Goal: Task Accomplishment & Management: Manage account settings

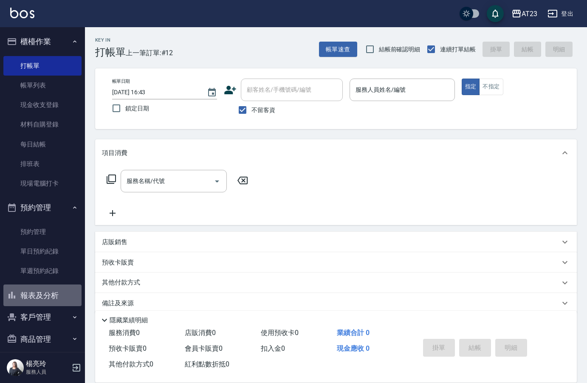
drag, startPoint x: 0, startPoint y: 0, endPoint x: 50, endPoint y: 296, distance: 300.5
click at [50, 296] on button "報表及分析" at bounding box center [42, 295] width 78 height 22
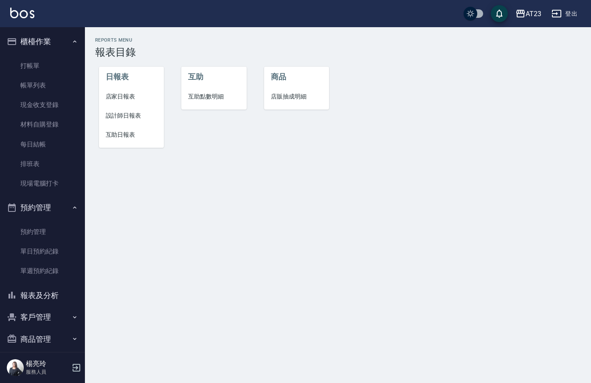
click at [135, 114] on span "設計師日報表" at bounding box center [132, 115] width 52 height 9
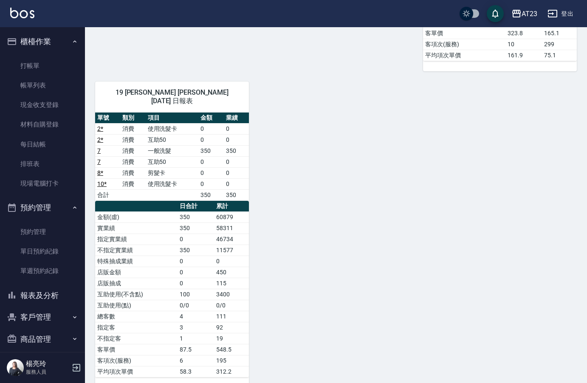
scroll to position [371, 0]
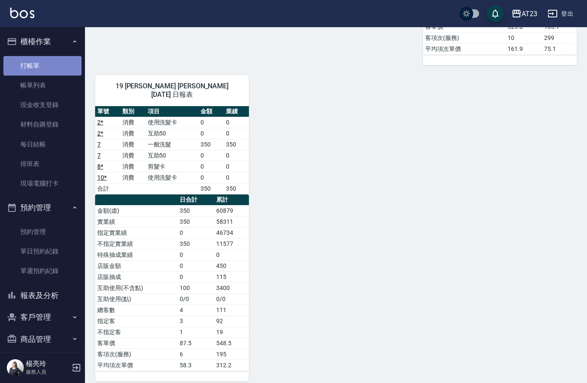
click at [48, 67] on link "打帳單" at bounding box center [42, 66] width 78 height 20
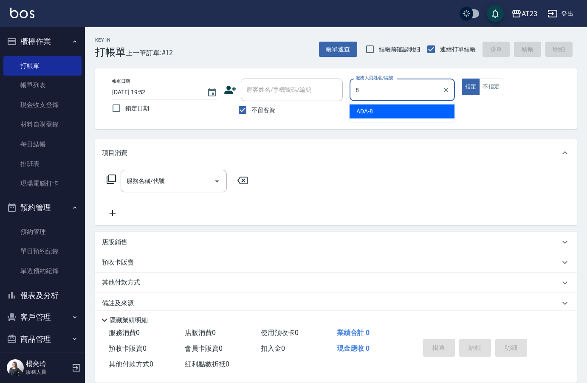
type input "ADA-8"
type button "true"
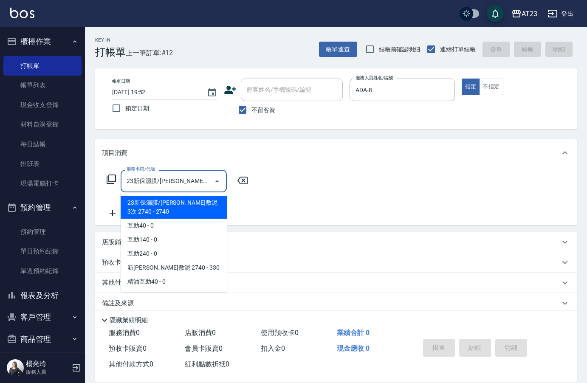
type input "23新保濕膜/平衡敷泥3次 2740(103)"
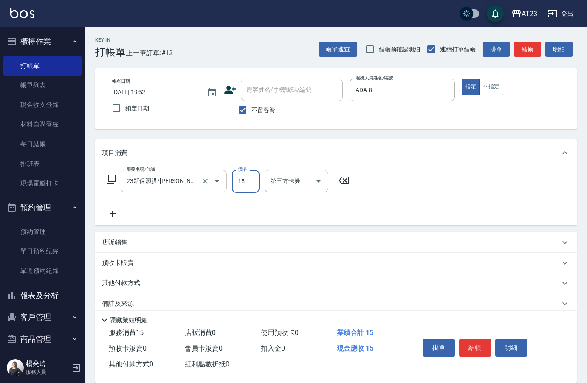
type input "15"
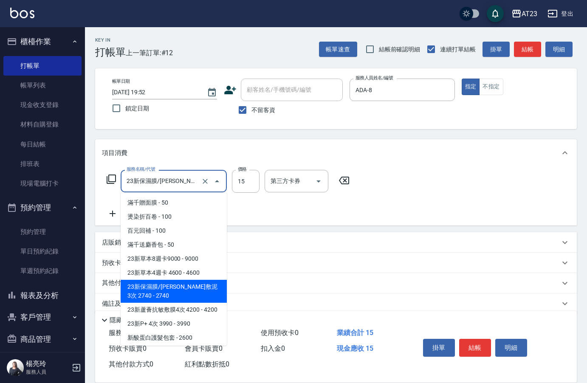
click at [177, 175] on input "23新保濕膜/平衡敷泥3次 2740(103)" at bounding box center [161, 181] width 75 height 15
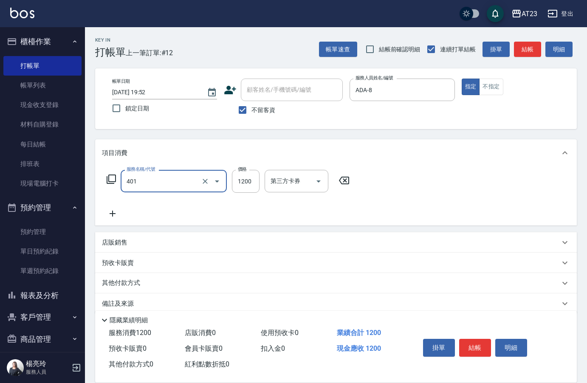
type input "燙髮(401)"
type input "1500"
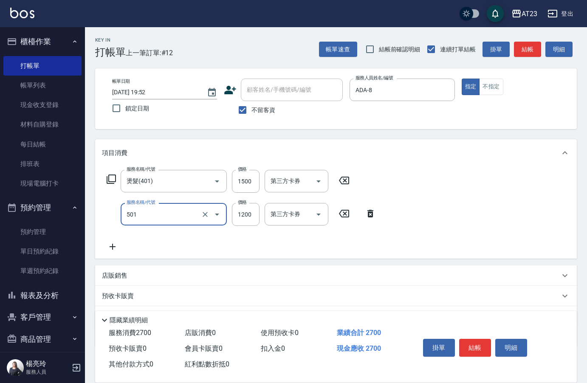
type input "染髮(501)"
type input "1000"
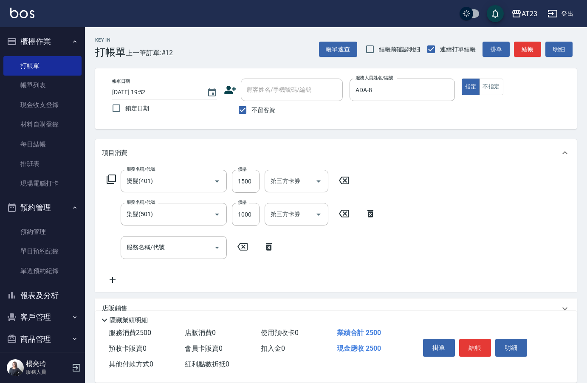
click at [275, 246] on icon at bounding box center [268, 247] width 21 height 10
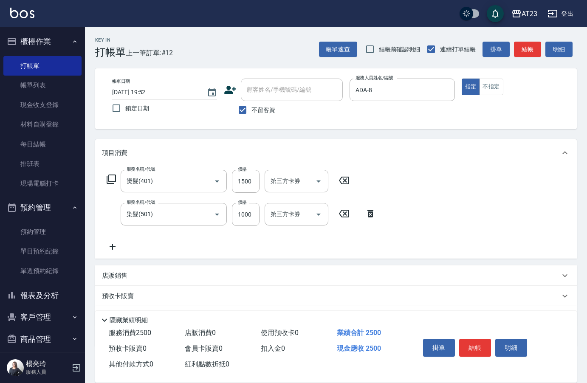
click at [114, 183] on icon at bounding box center [111, 179] width 10 height 10
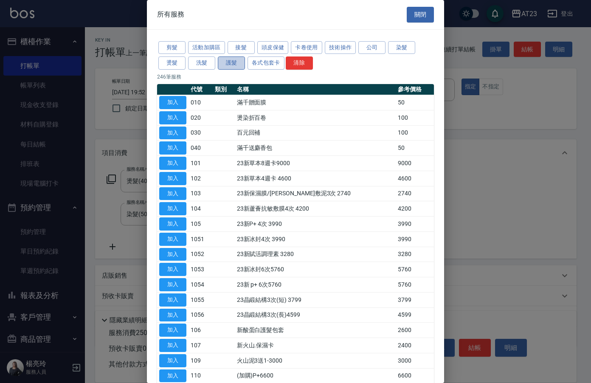
click at [240, 68] on button "護髮" at bounding box center [231, 62] width 27 height 13
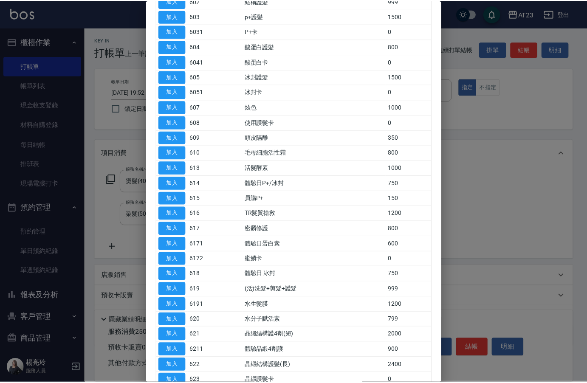
scroll to position [127, 0]
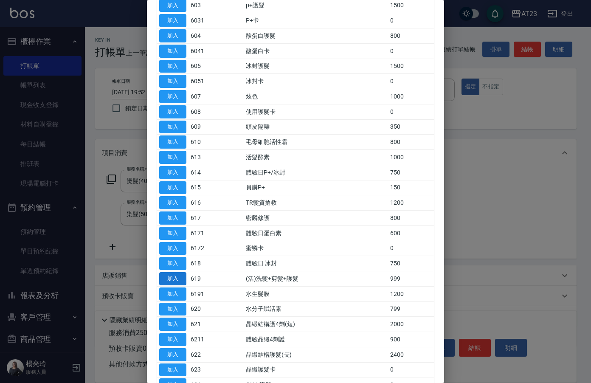
click at [179, 279] on button "加入" at bounding box center [172, 278] width 27 height 13
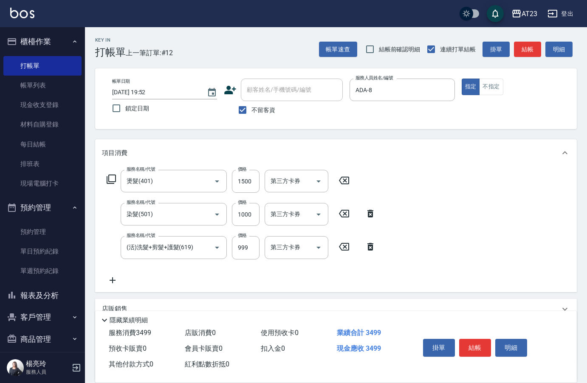
click at [113, 283] on icon at bounding box center [113, 280] width 6 height 6
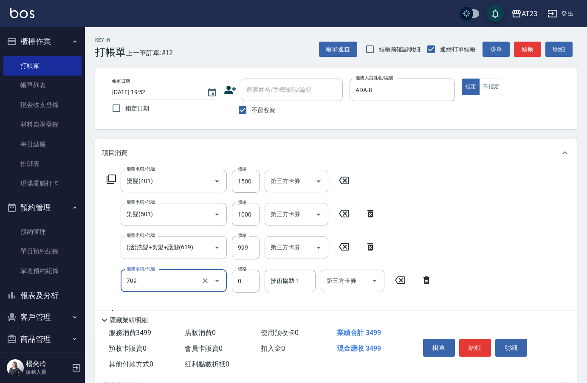
type input "互助90(709)"
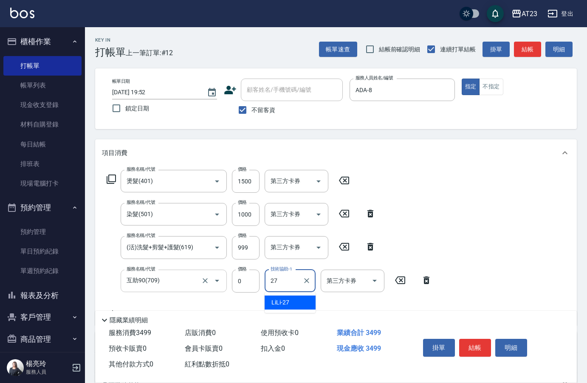
type input "LiLi-27"
type input "互助40(704)"
type input "4"
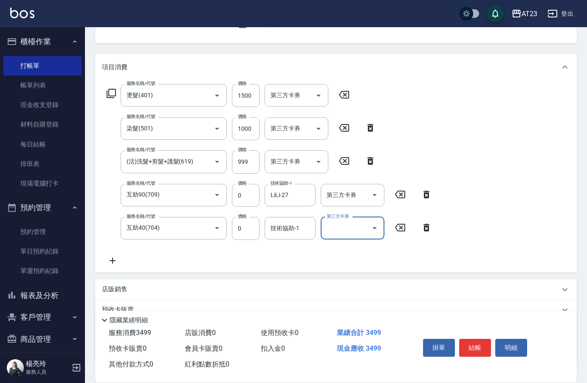
scroll to position [145, 0]
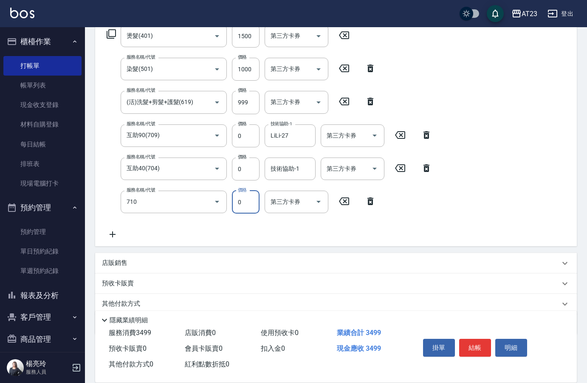
type input "互助100(710)"
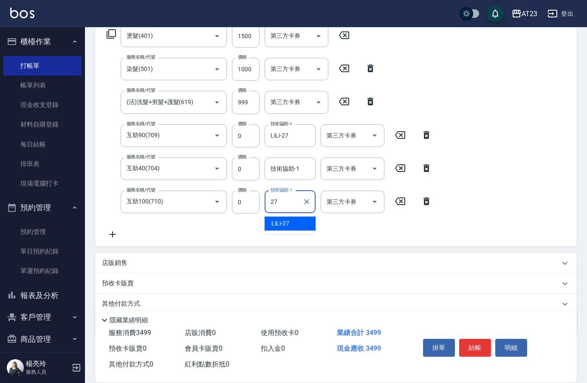
type input "LiLi-27"
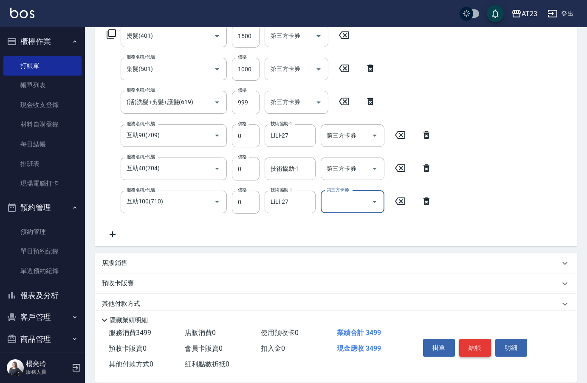
drag, startPoint x: 473, startPoint y: 334, endPoint x: 472, endPoint y: 345, distance: 11.6
click at [473, 338] on div "掛單 結帳 明細" at bounding box center [474, 348] width 111 height 27
click at [472, 345] on button "結帳" at bounding box center [475, 348] width 32 height 18
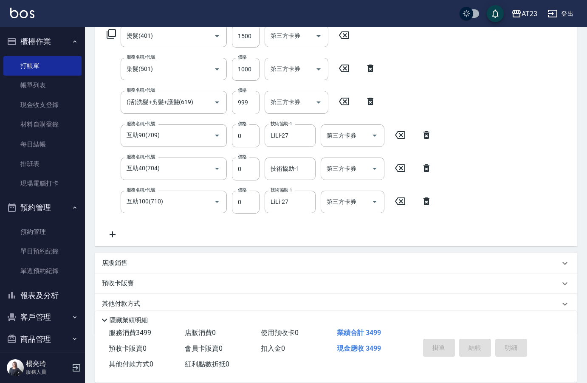
type input "2025/08/25 19:55"
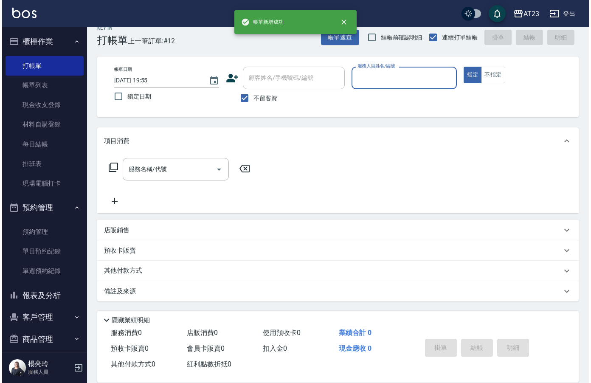
scroll to position [12, 0]
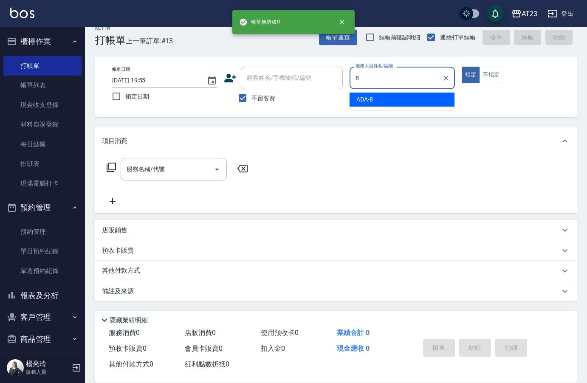
type input "ADA-8"
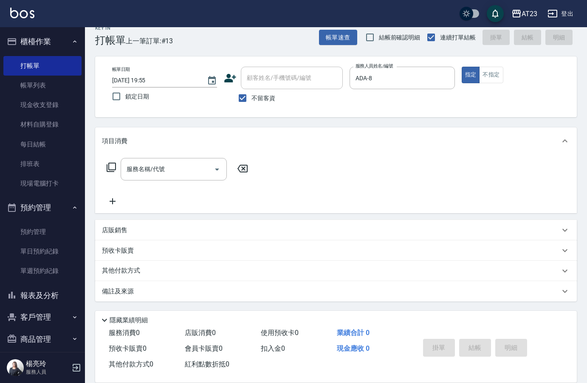
click at [111, 166] on icon at bounding box center [111, 167] width 10 height 10
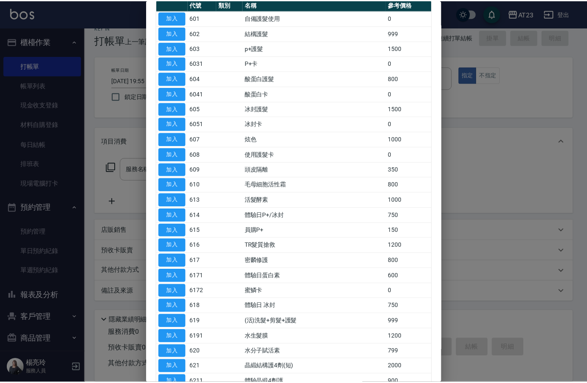
scroll to position [85, 0]
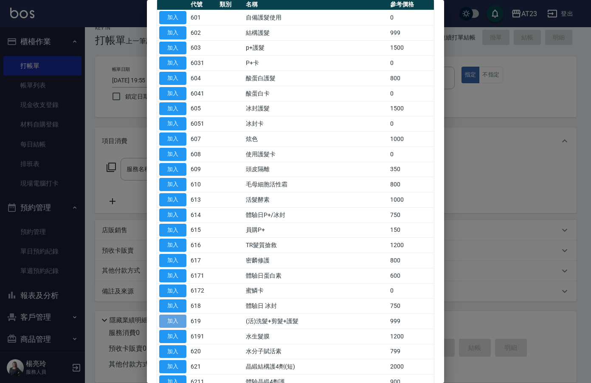
click at [173, 317] on button "加入" at bounding box center [172, 321] width 27 height 13
type input "(活)洗髮+剪髮+護髮(619)"
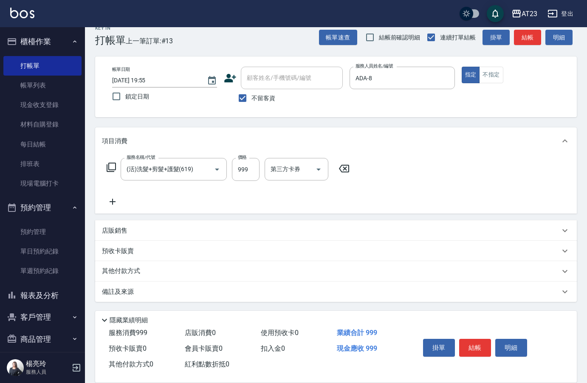
click at [112, 204] on icon at bounding box center [113, 202] width 6 height 6
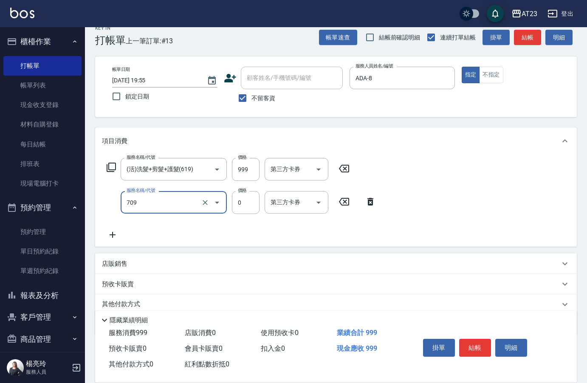
type input "互助90(709)"
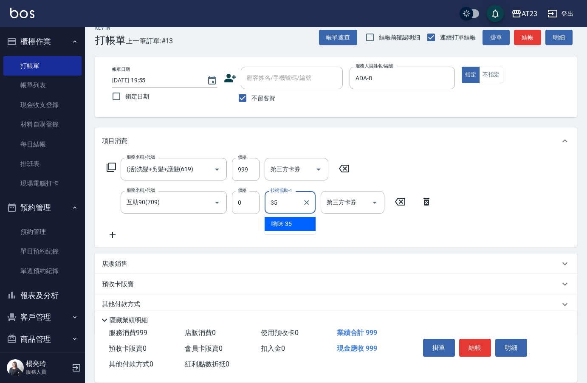
type input "嚕咪-35"
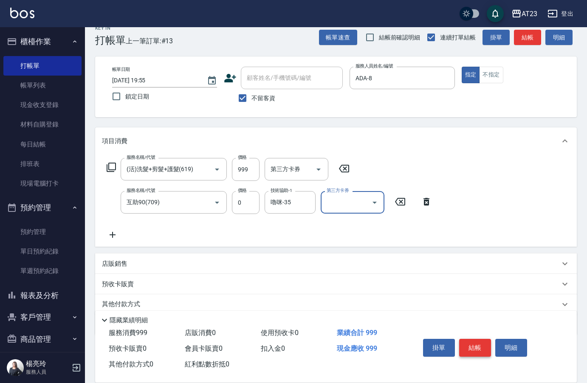
click at [473, 346] on button "結帳" at bounding box center [475, 348] width 32 height 18
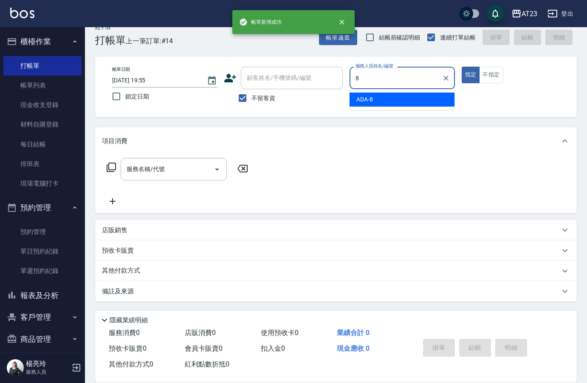
type input "ADA-8"
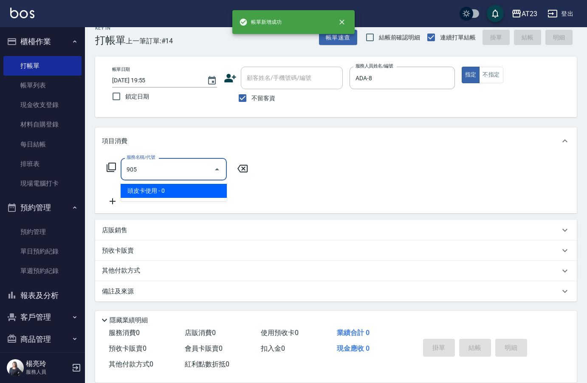
type input "頭皮卡使用(905)"
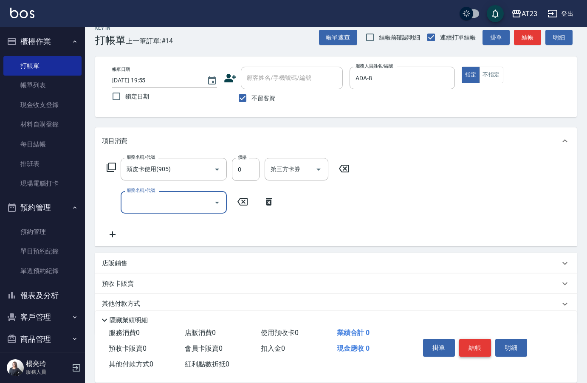
type input "7"
type input "蘆薈卡(913)"
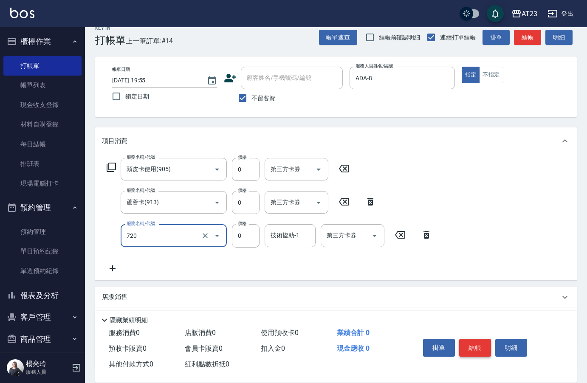
type input "互助200(720)"
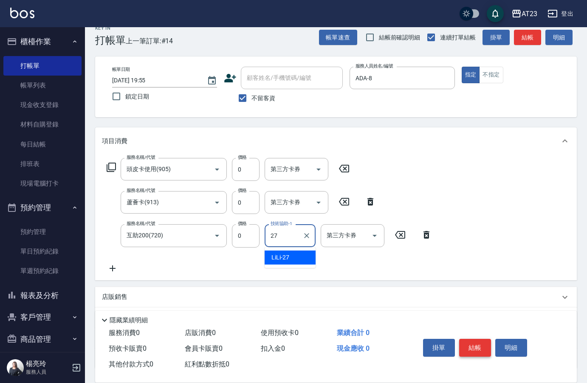
type input "LiLi-27"
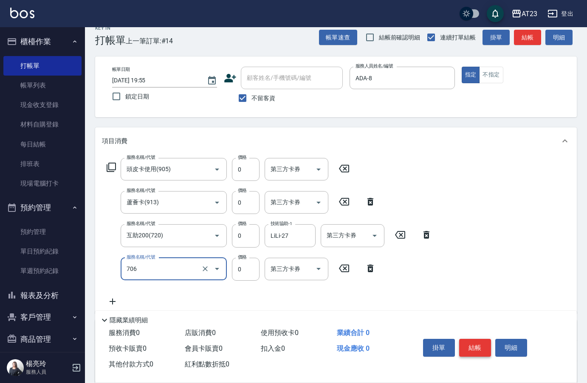
type input "互助60(706)"
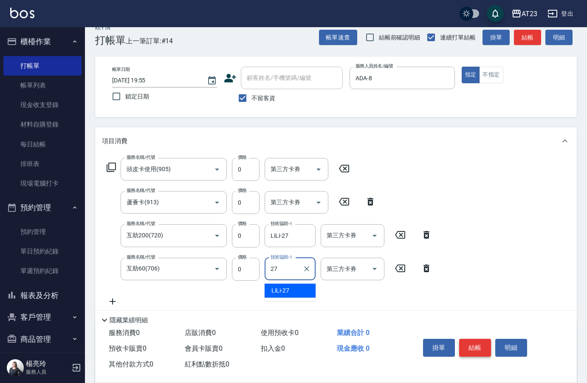
type input "LiLi-27"
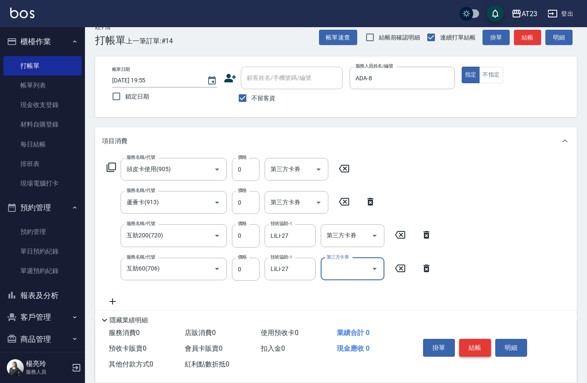
click at [473, 346] on button "結帳" at bounding box center [475, 348] width 32 height 18
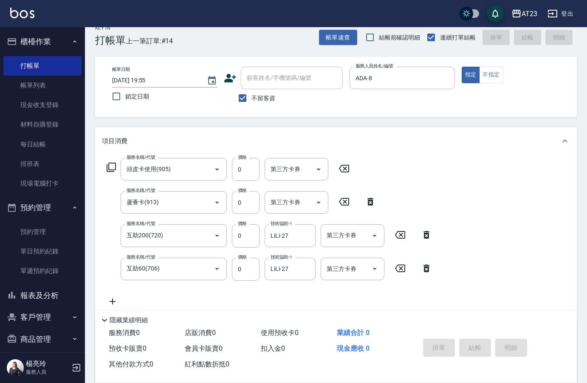
type input "2025/08/25 19:56"
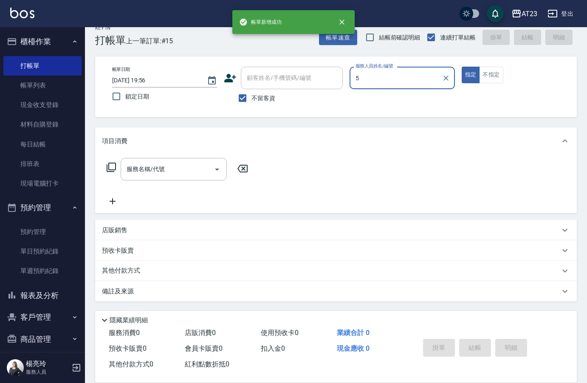
type input "5"
click at [461, 67] on button "指定" at bounding box center [470, 75] width 18 height 17
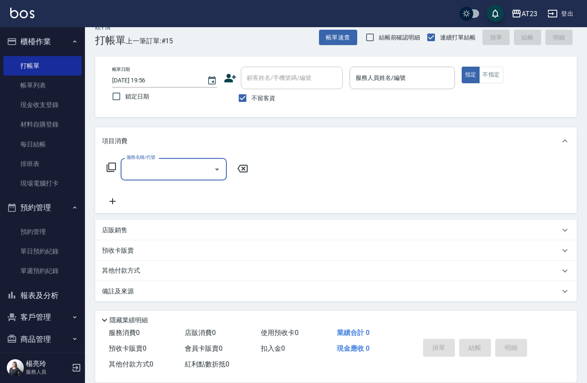
type input "9"
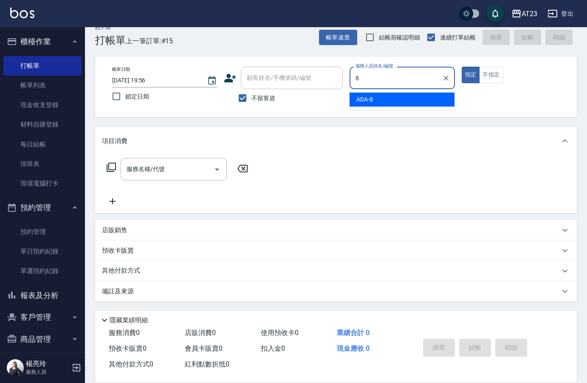
type input "ADA-8"
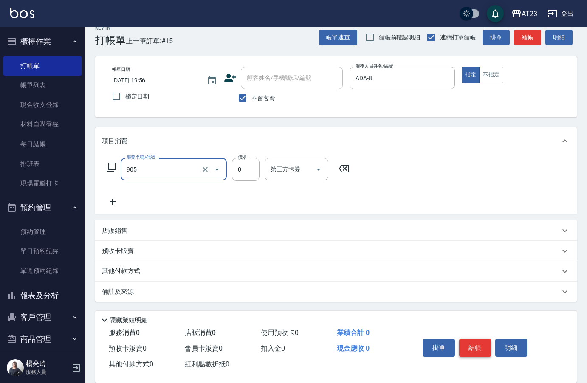
type input "頭皮卡使用(905)"
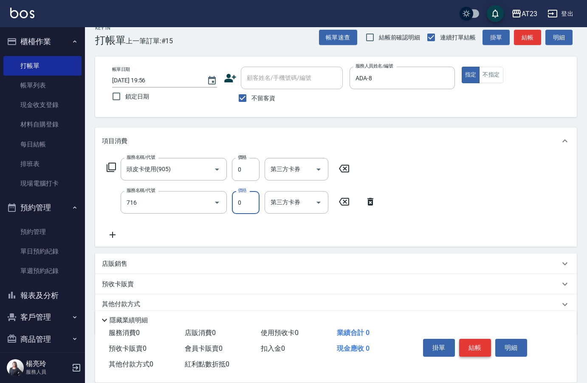
type input "互助160(716)"
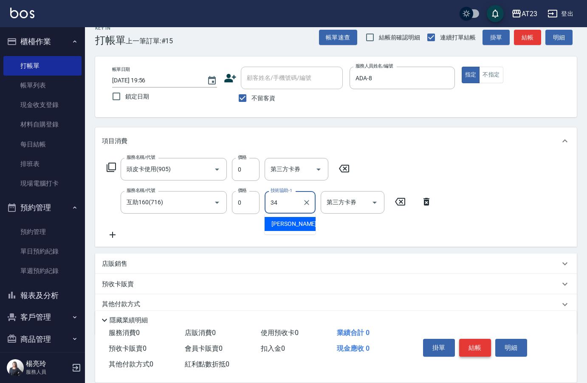
type input "Amy-34"
click at [473, 346] on button "結帳" at bounding box center [475, 348] width 32 height 18
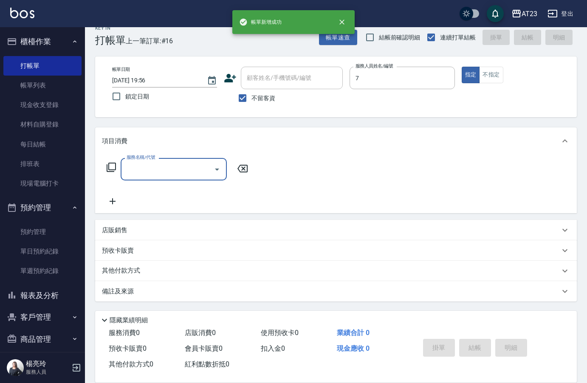
type input "Mandy-7"
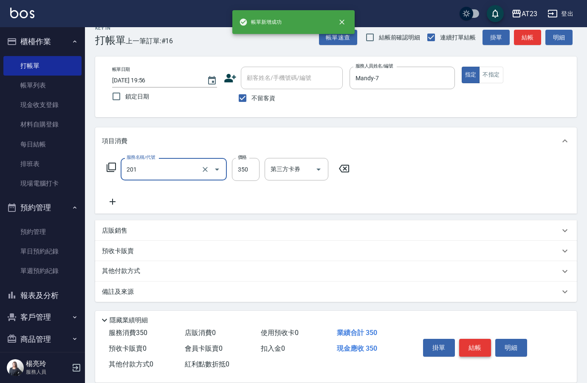
type input "一般洗髮(201)"
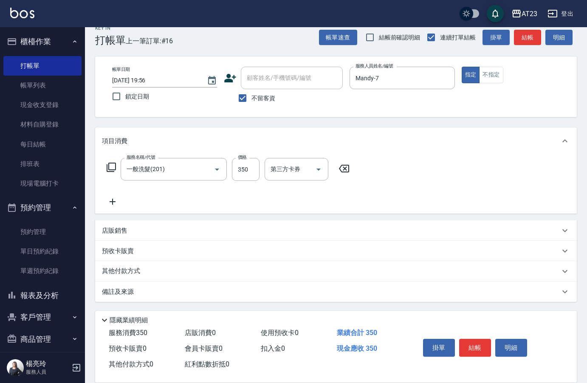
click at [110, 163] on icon at bounding box center [111, 167] width 9 height 9
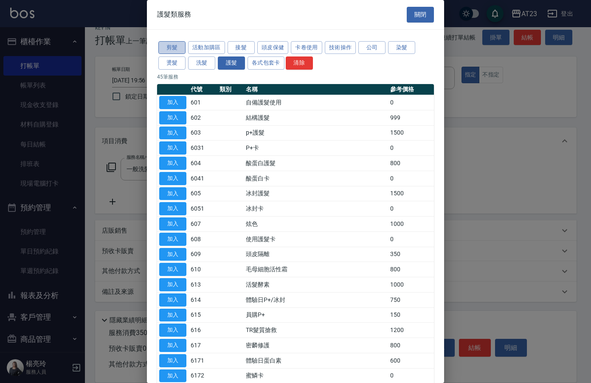
click at [166, 47] on button "剪髮" at bounding box center [171, 47] width 27 height 13
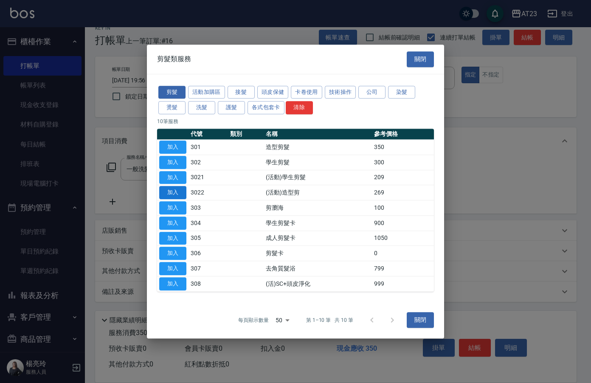
click at [174, 195] on button "加入" at bounding box center [172, 192] width 27 height 13
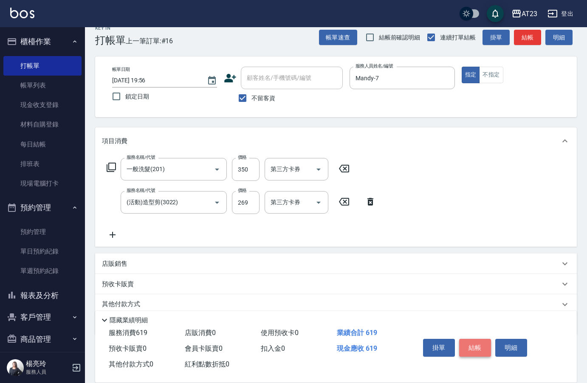
click at [475, 346] on button "結帳" at bounding box center [475, 348] width 32 height 18
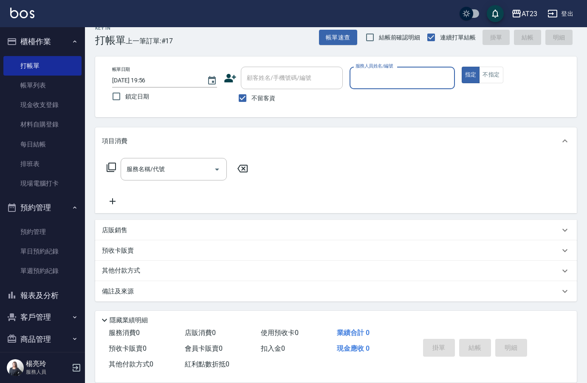
click at [402, 278] on div "其他付款方式" at bounding box center [335, 271] width 481 height 20
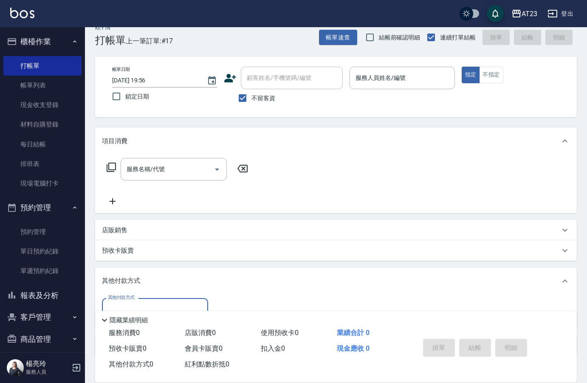
click at [402, 278] on div "其他付款方式" at bounding box center [331, 280] width 458 height 9
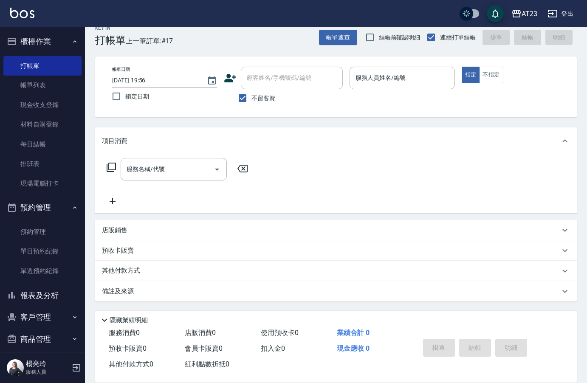
click at [402, 278] on div "其他付款方式" at bounding box center [335, 271] width 481 height 20
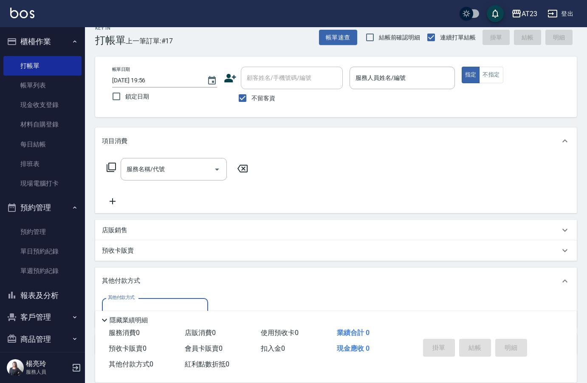
scroll to position [0, 0]
type input "undefined"
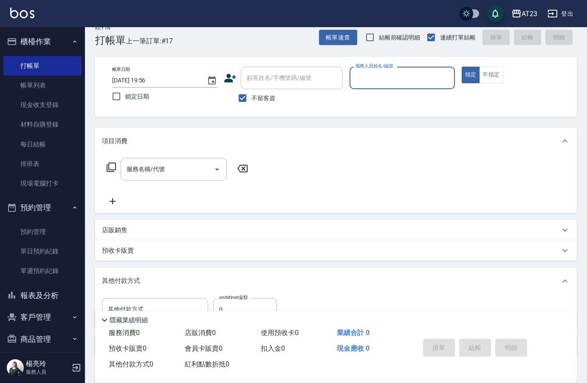
click at [461, 67] on button "指定" at bounding box center [470, 75] width 18 height 17
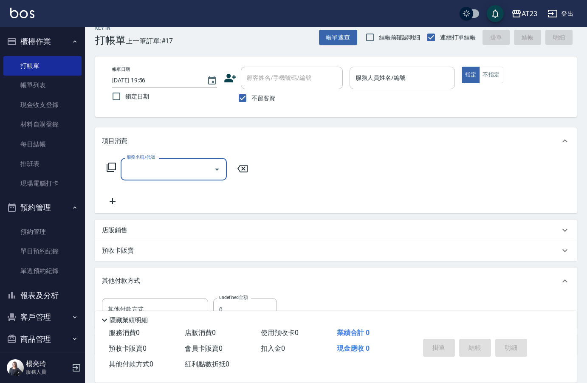
click at [381, 89] on div "服務人員姓名/編號" at bounding box center [401, 78] width 105 height 23
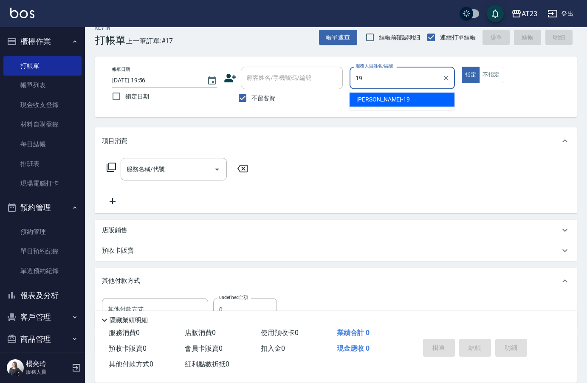
type input "亮亮-19"
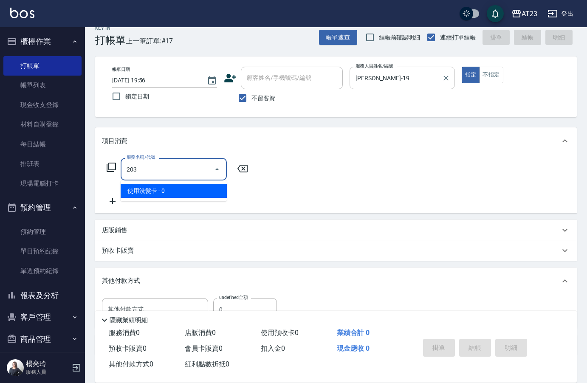
type input "使用洗髮卡(203)"
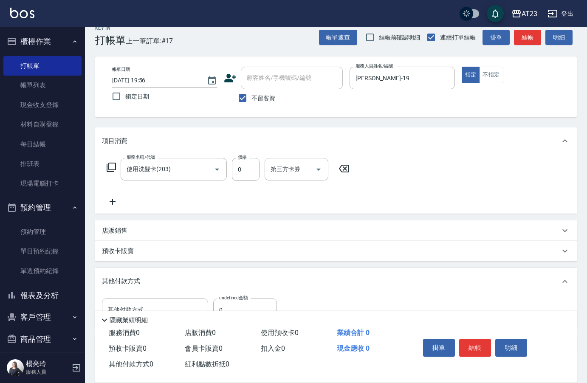
drag, startPoint x: 96, startPoint y: 196, endPoint x: 100, endPoint y: 177, distance: 18.7
click at [88, 191] on div "Key In 打帳單 上一筆訂單:#17 帳單速查 結帳前確認明細 連續打單結帳 掛單 結帳 明細 帳單日期 2025/08/25 19:56 鎖定日期 顧客…" at bounding box center [336, 226] width 502 height 422
click at [108, 196] on div "服務名稱/代號 使用洗髮卡(203) 服務名稱/代號 價格 0 價格 第三方卡券 第三方卡券" at bounding box center [228, 182] width 253 height 49
click at [109, 200] on icon at bounding box center [112, 202] width 21 height 10
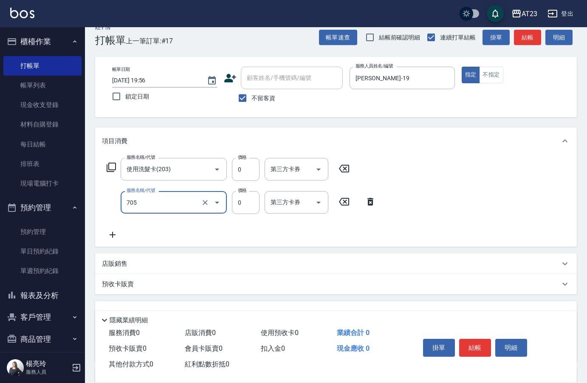
type input "互助50(705)"
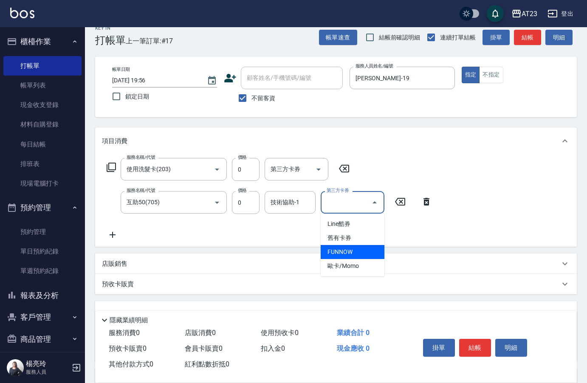
drag, startPoint x: 289, startPoint y: 203, endPoint x: 290, endPoint y: 194, distance: 8.5
click at [290, 202] on div "技術協助-1 技術協助-1" at bounding box center [289, 202] width 51 height 23
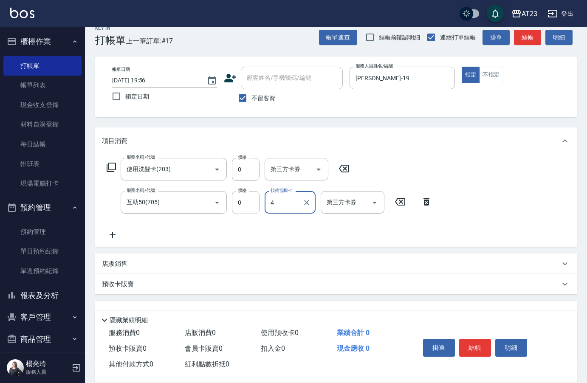
type input "4"
click at [290, 194] on div "技術協助-1" at bounding box center [289, 202] width 51 height 23
type input "Amy-34"
click at [473, 339] on button "結帳" at bounding box center [475, 348] width 32 height 18
click at [490, 349] on button "結帳" at bounding box center [475, 348] width 32 height 18
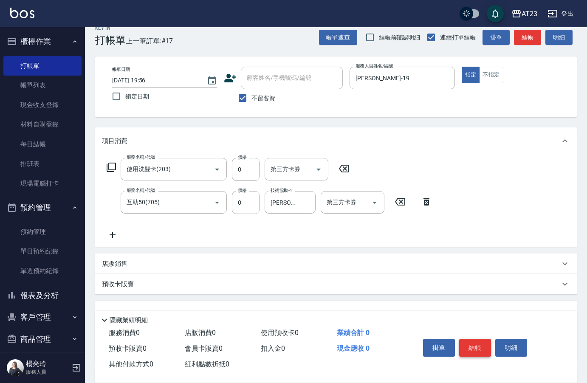
click at [490, 349] on button "結帳" at bounding box center [475, 348] width 32 height 18
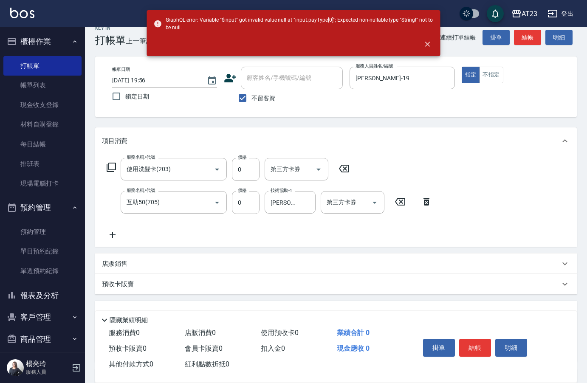
drag, startPoint x: 499, startPoint y: 153, endPoint x: 490, endPoint y: 158, distance: 10.3
click at [498, 154] on div "項目消費" at bounding box center [335, 140] width 481 height 27
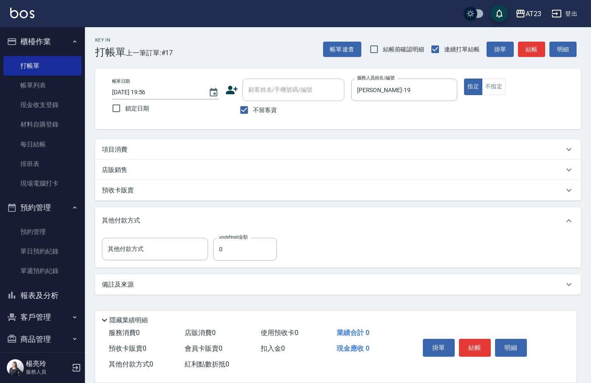
click at [131, 154] on div "項目消費" at bounding box center [338, 149] width 486 height 20
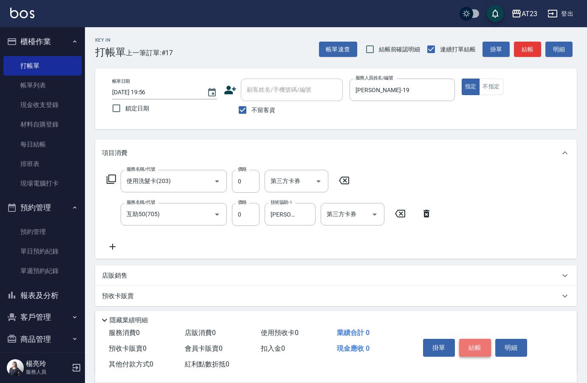
click at [481, 346] on button "結帳" at bounding box center [475, 348] width 32 height 18
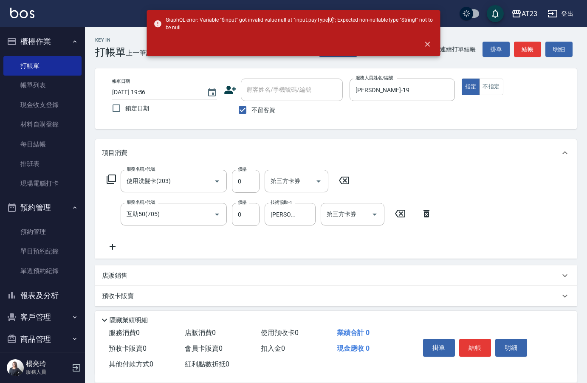
click at [501, 232] on div "服務名稱/代號 使用洗髮卡(203) 服務名稱/代號 價格 0 價格 第三方卡券 第三方卡券 服務名稱/代號 互助50(705) 服務名稱/代號 價格 0 價…" at bounding box center [335, 212] width 481 height 92
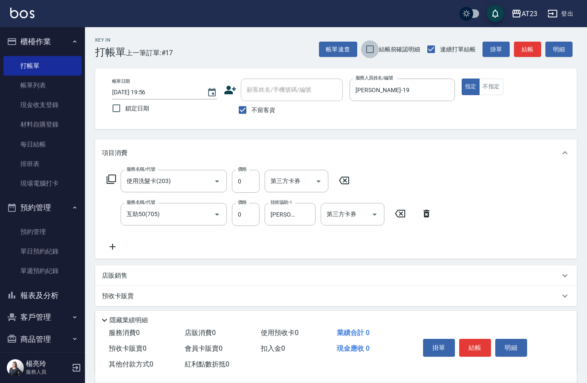
click at [369, 50] on input "結帳前確認明細" at bounding box center [370, 49] width 18 height 18
checkbox input "false"
click at [127, 104] on span "鎖定日期" at bounding box center [137, 108] width 24 height 9
click at [125, 104] on input "鎖定日期" at bounding box center [116, 108] width 18 height 18
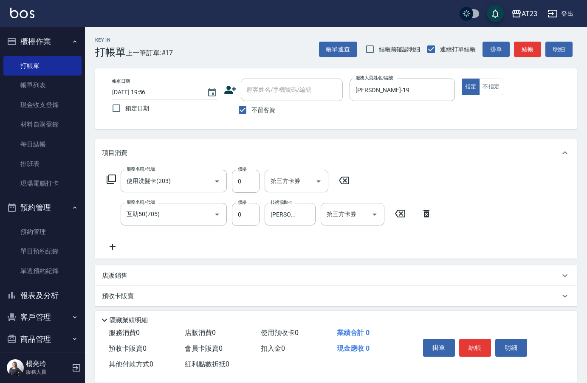
checkbox input "true"
click at [471, 344] on button "結帳" at bounding box center [475, 348] width 32 height 18
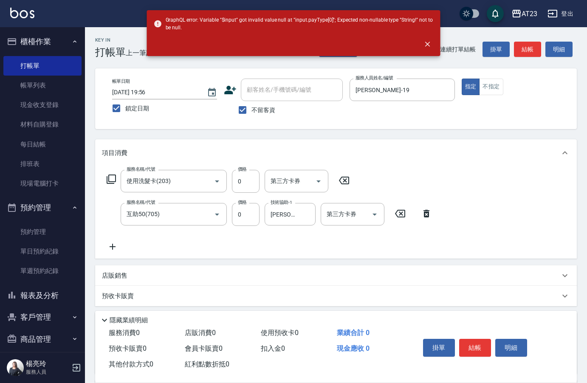
click at [478, 228] on div "服務名稱/代號 使用洗髮卡(203) 服務名稱/代號 價格 0 價格 第三方卡券 第三方卡券 服務名稱/代號 互助50(705) 服務名稱/代號 價格 0 價…" at bounding box center [335, 212] width 481 height 92
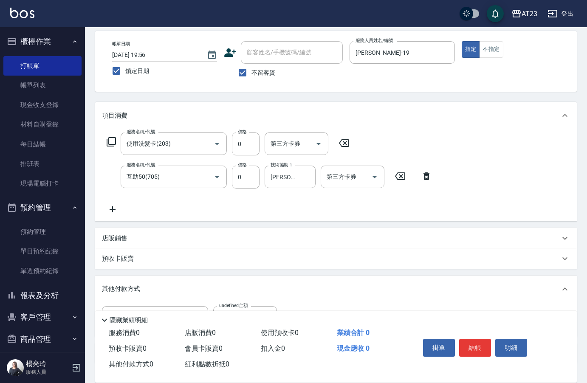
scroll to position [99, 0]
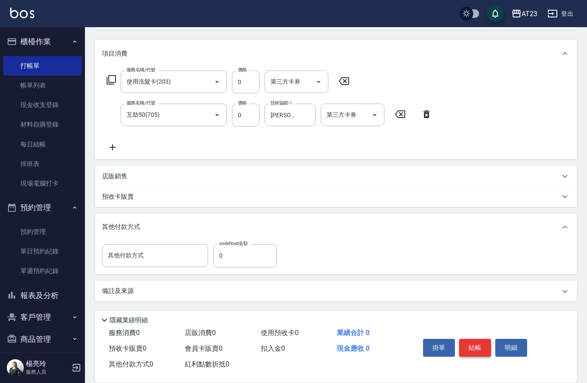
click at [475, 342] on button "結帳" at bounding box center [475, 348] width 32 height 18
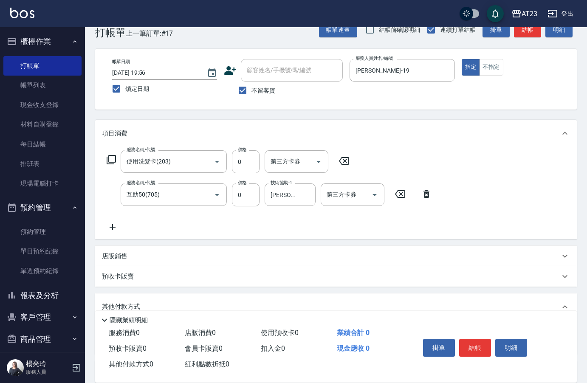
scroll to position [14, 0]
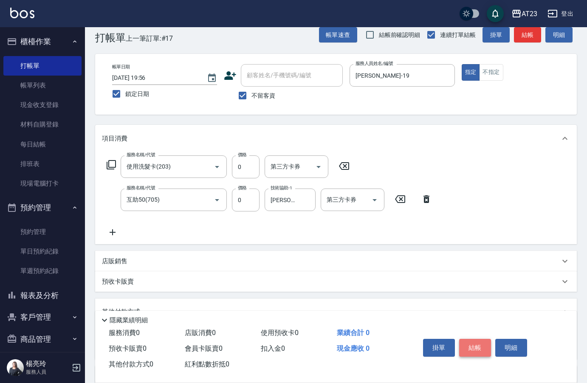
click at [484, 341] on button "結帳" at bounding box center [475, 348] width 32 height 18
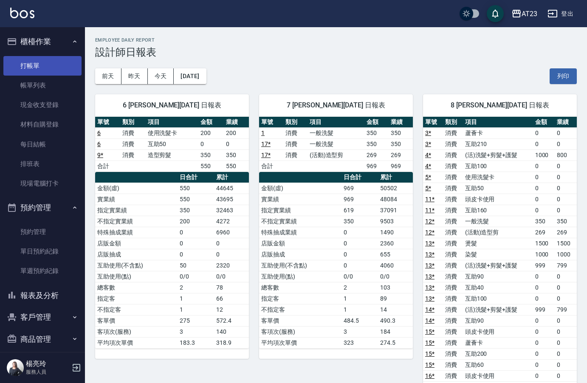
click at [41, 62] on link "打帳單" at bounding box center [42, 66] width 78 height 20
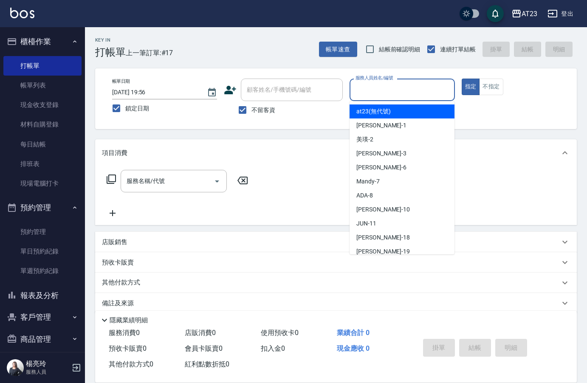
click at [400, 87] on input "服務人員姓名/編號" at bounding box center [401, 89] width 97 height 15
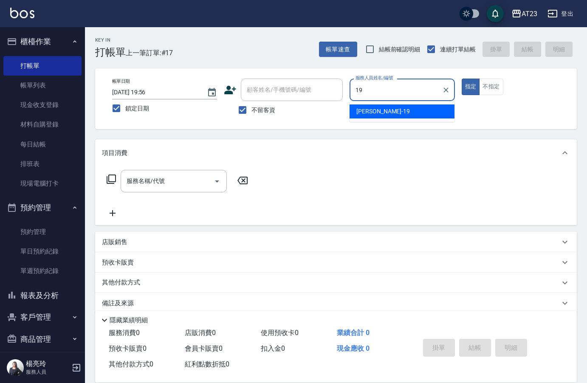
type input "亮亮-19"
type button "true"
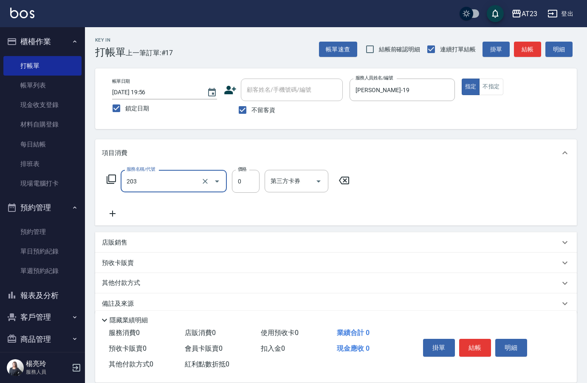
type input "使用洗髮卡(203)"
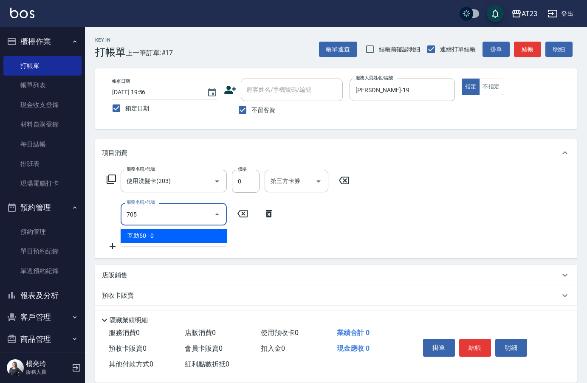
type input "互助50(705)"
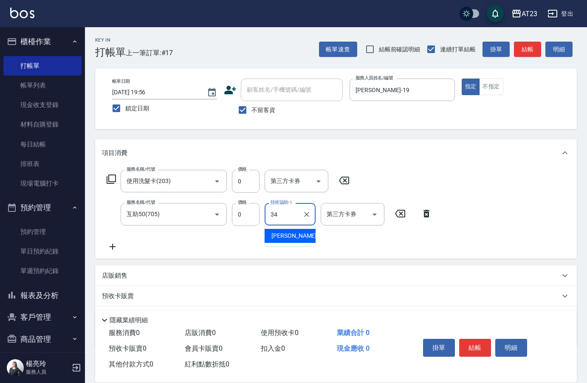
type input "Amy-34"
click at [467, 343] on button "結帳" at bounding box center [475, 348] width 32 height 18
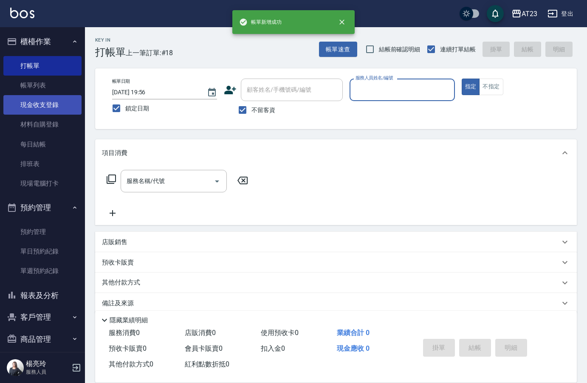
click at [53, 110] on link "現金收支登錄" at bounding box center [42, 105] width 78 height 20
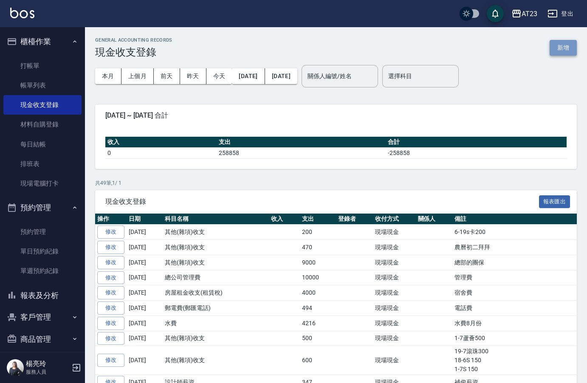
click at [566, 51] on button "新增" at bounding box center [562, 48] width 27 height 16
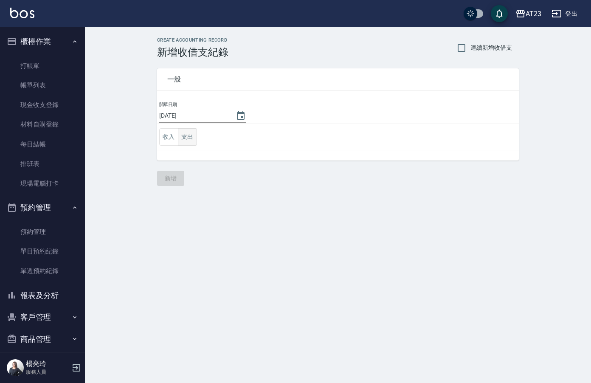
click at [187, 137] on button "支出" at bounding box center [187, 136] width 19 height 17
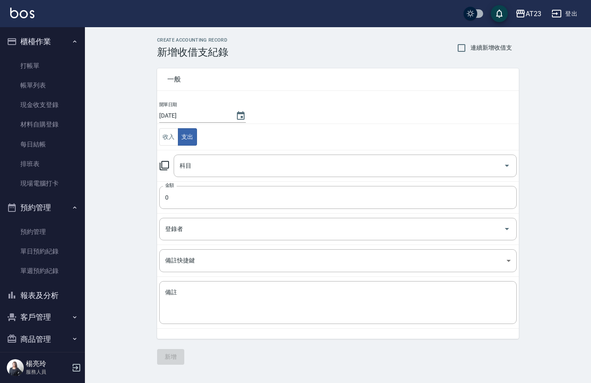
click at [160, 169] on icon at bounding box center [164, 165] width 9 height 9
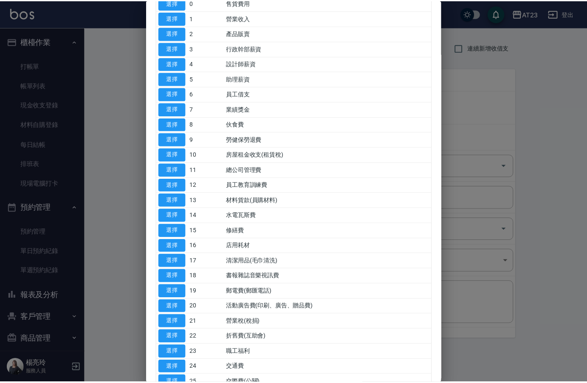
scroll to position [127, 0]
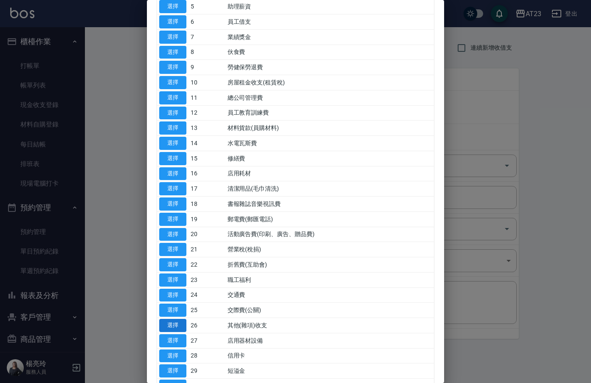
click at [168, 321] on button "選擇" at bounding box center [172, 325] width 27 height 13
type input "26 其他(雜項)收支"
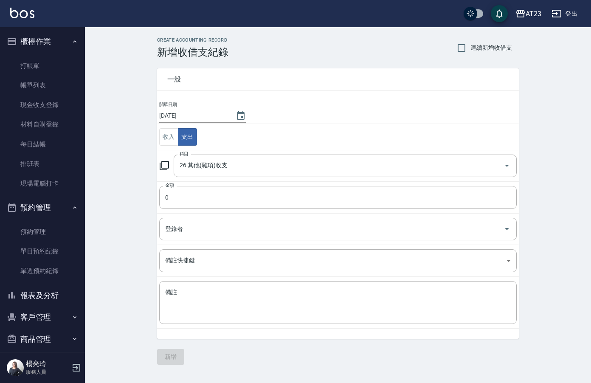
click at [191, 209] on td "金額 0 金額" at bounding box center [338, 197] width 362 height 32
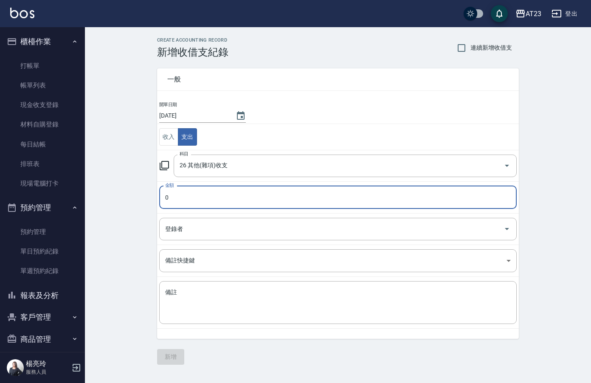
click at [195, 199] on input "0" at bounding box center [337, 197] width 357 height 23
type input "400"
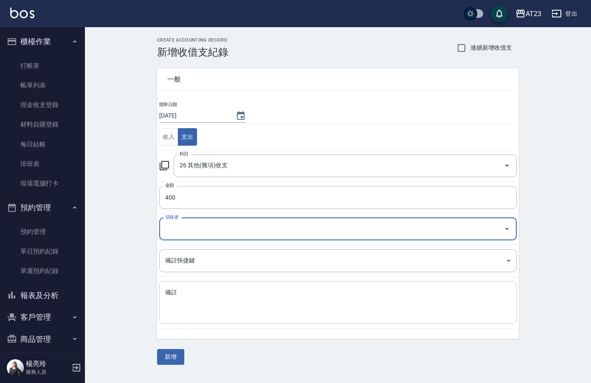
click at [177, 295] on textarea "備註" at bounding box center [338, 302] width 346 height 29
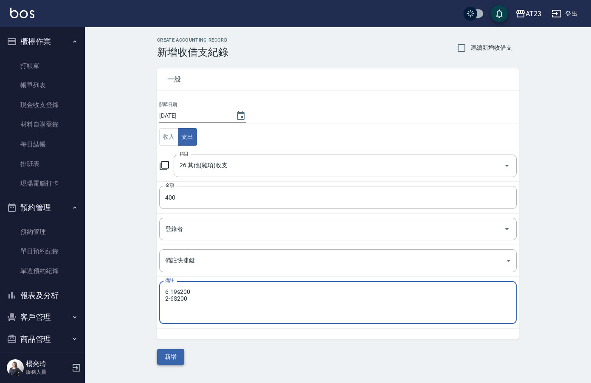
type textarea "6-19s200 2-6S200"
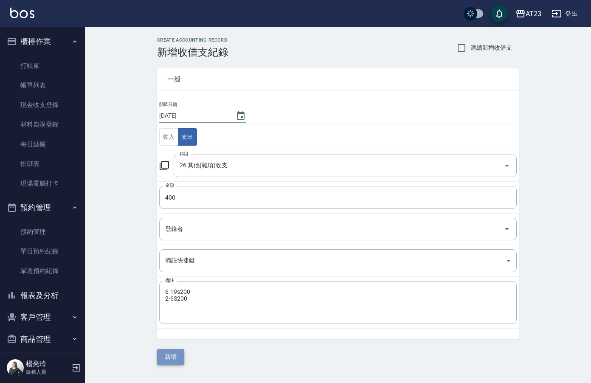
click at [183, 358] on button "新增" at bounding box center [170, 357] width 27 height 16
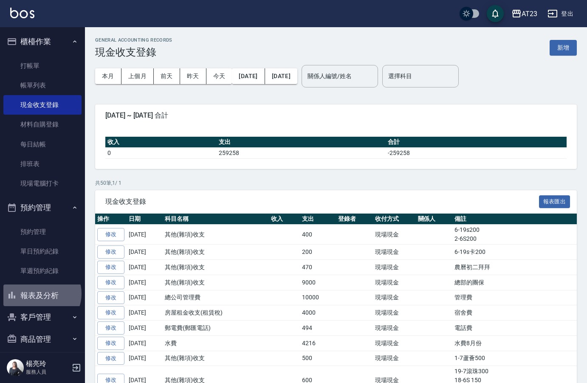
click at [41, 293] on button "報表及分析" at bounding box center [42, 295] width 78 height 22
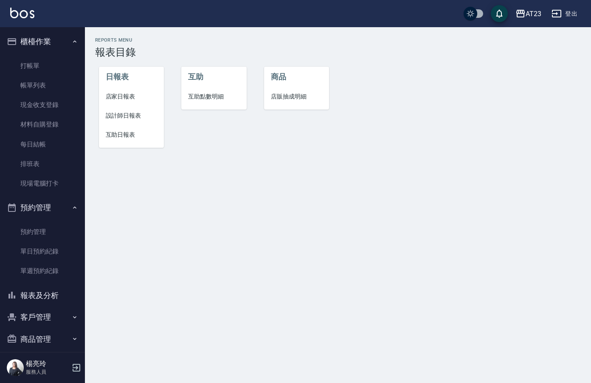
click at [122, 93] on span "店家日報表" at bounding box center [132, 96] width 52 height 9
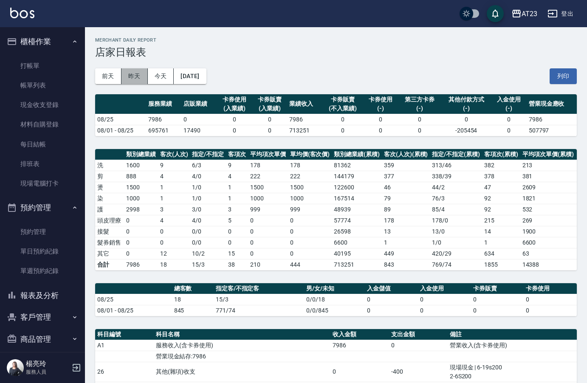
click at [142, 80] on button "昨天" at bounding box center [134, 76] width 26 height 16
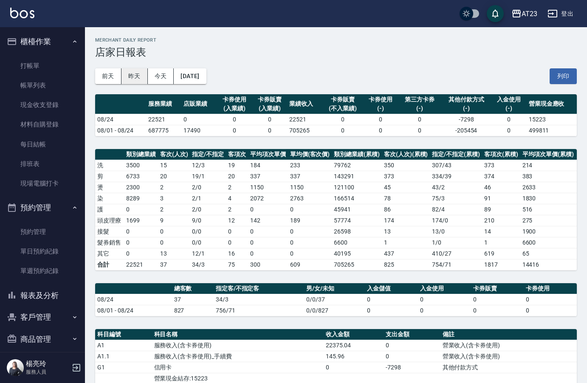
click at [140, 77] on button "昨天" at bounding box center [134, 76] width 26 height 16
click at [118, 74] on button "前天" at bounding box center [108, 76] width 26 height 16
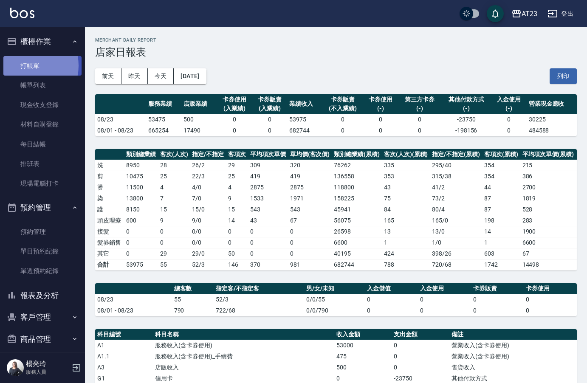
click at [28, 65] on link "打帳單" at bounding box center [42, 66] width 78 height 20
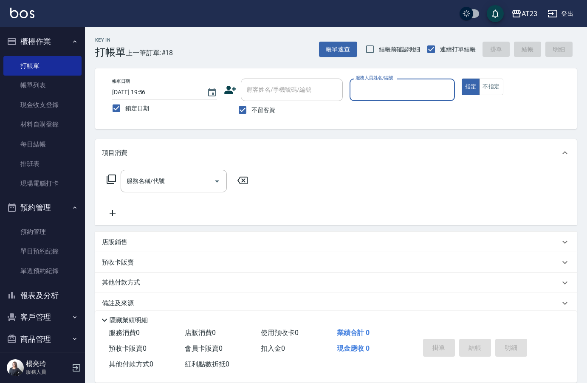
click at [49, 297] on button "報表及分析" at bounding box center [42, 295] width 78 height 22
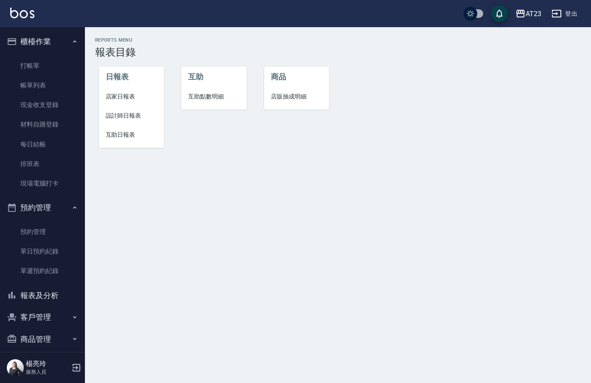
click at [137, 109] on li "設計師日報表" at bounding box center [131, 115] width 65 height 19
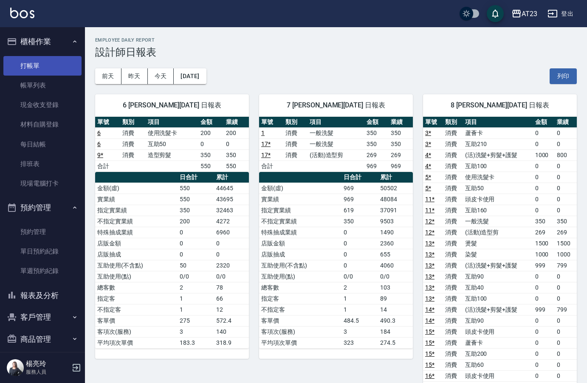
click at [26, 63] on link "打帳單" at bounding box center [42, 66] width 78 height 20
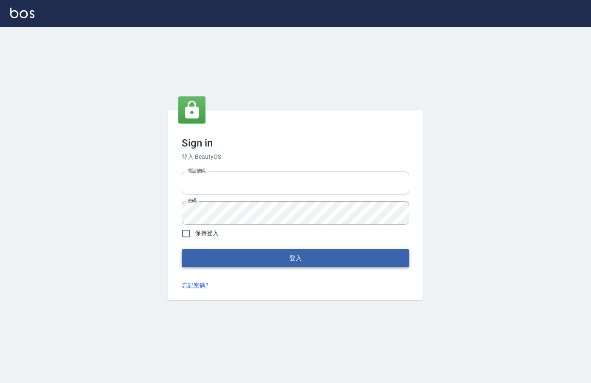
type input "0912850395"
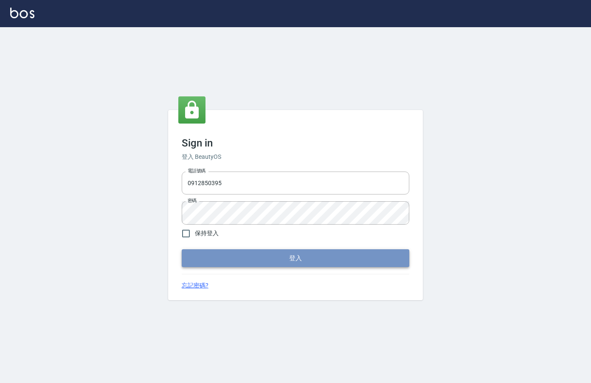
click at [263, 262] on button "登入" at bounding box center [296, 258] width 228 height 18
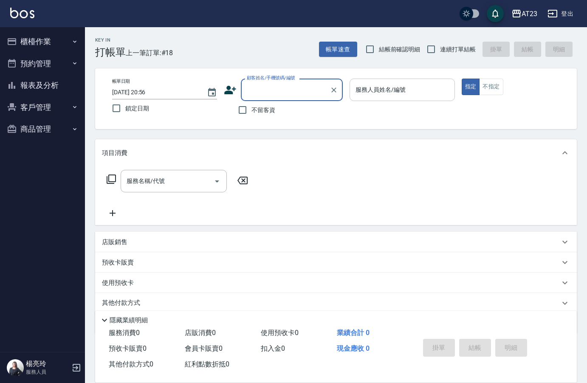
click at [413, 97] on input "服務人員姓名/編號" at bounding box center [401, 89] width 97 height 15
click at [435, 49] on input "連續打單結帳" at bounding box center [431, 49] width 18 height 18
checkbox input "true"
click at [402, 94] on input "服務人員姓名/編號" at bounding box center [401, 89] width 97 height 15
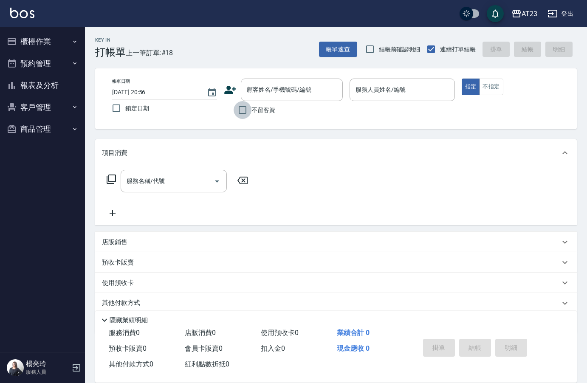
click at [245, 109] on input "不留客資" at bounding box center [243, 110] width 18 height 18
checkbox input "true"
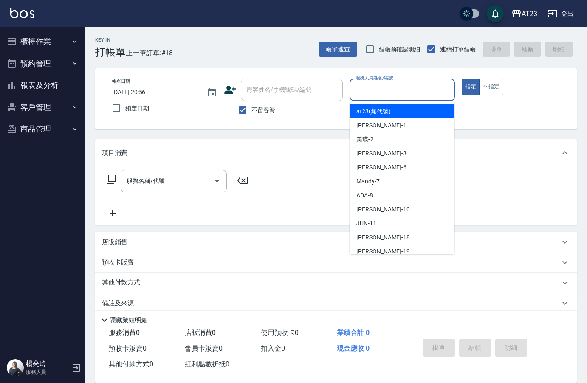
click at [374, 90] on input "服務人員姓名/編號" at bounding box center [401, 89] width 97 height 15
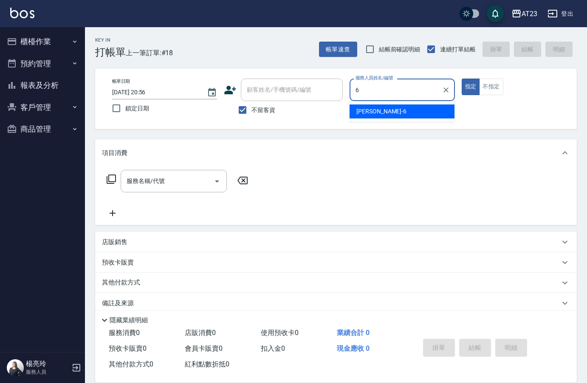
type input "Joann-6"
type button "true"
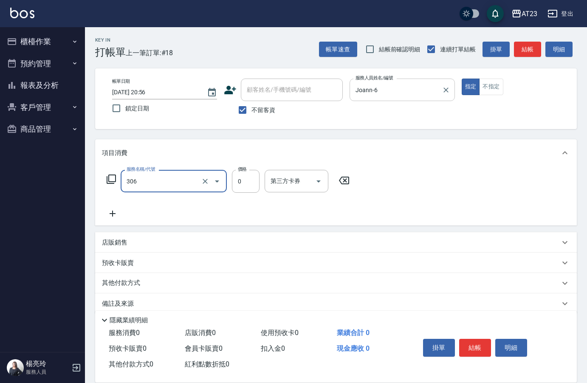
type input "剪髮卡(306)"
click at [471, 343] on button "結帳" at bounding box center [475, 348] width 32 height 18
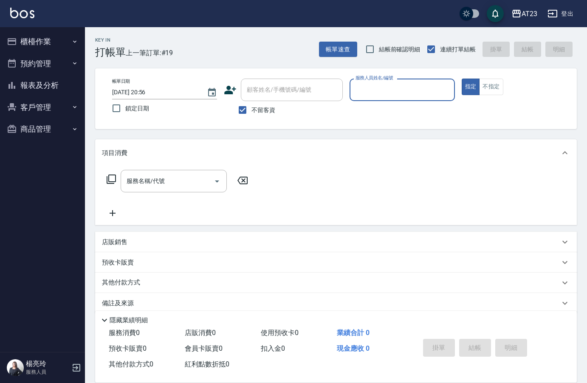
click at [47, 45] on button "櫃檯作業" at bounding box center [42, 42] width 78 height 22
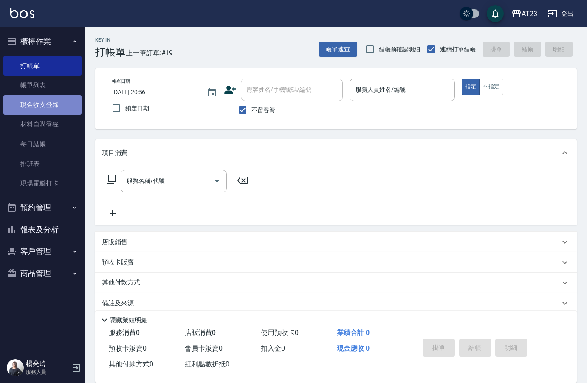
click at [43, 106] on link "現金收支登錄" at bounding box center [42, 105] width 78 height 20
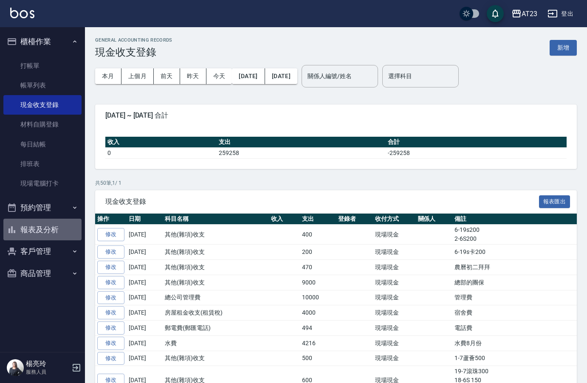
click at [63, 235] on button "報表及分析" at bounding box center [42, 230] width 78 height 22
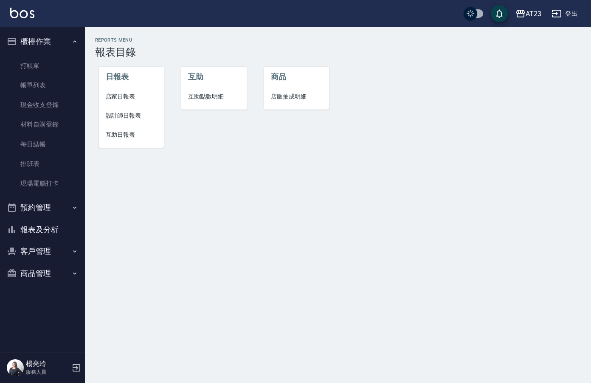
click at [142, 96] on span "店家日報表" at bounding box center [132, 96] width 52 height 9
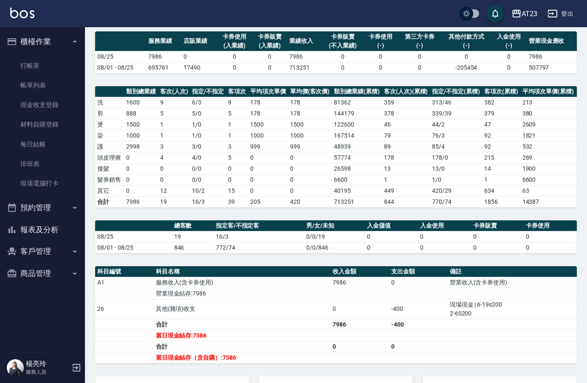
scroll to position [149, 0]
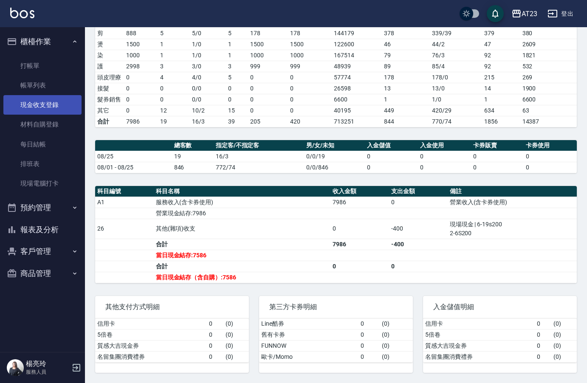
click at [41, 105] on link "現金收支登錄" at bounding box center [42, 105] width 78 height 20
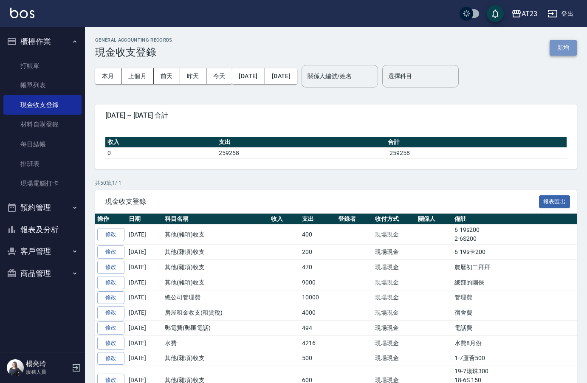
click at [561, 50] on button "新增" at bounding box center [562, 48] width 27 height 16
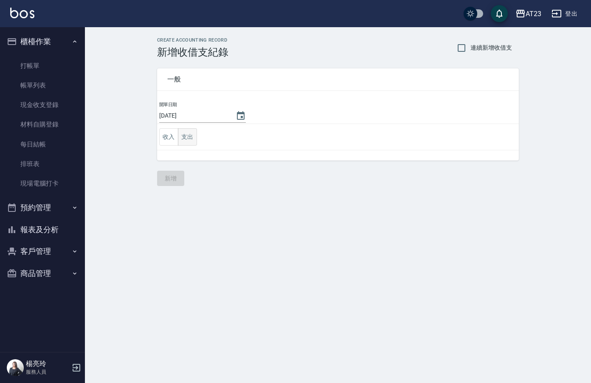
click at [186, 141] on button "支出" at bounding box center [187, 136] width 19 height 17
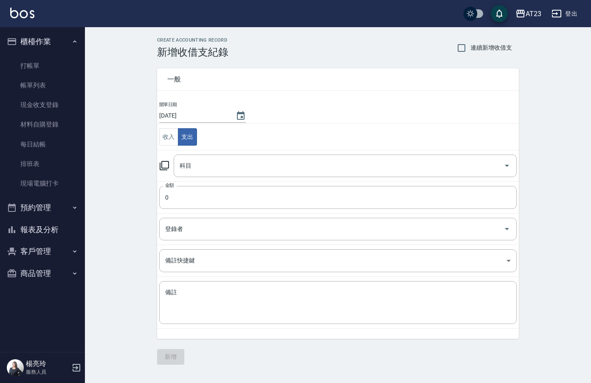
click at [169, 167] on icon at bounding box center [164, 165] width 9 height 9
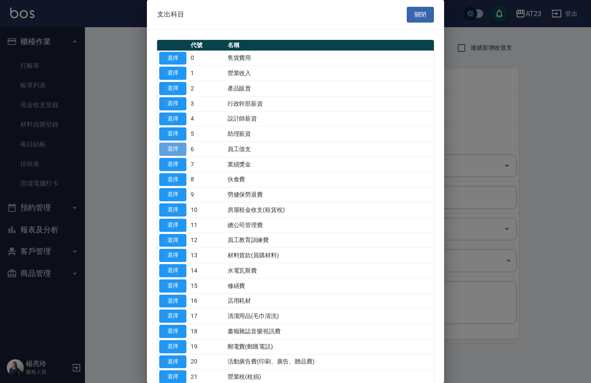
click at [183, 145] on button "選擇" at bounding box center [172, 149] width 27 height 13
type input "6 員工借支"
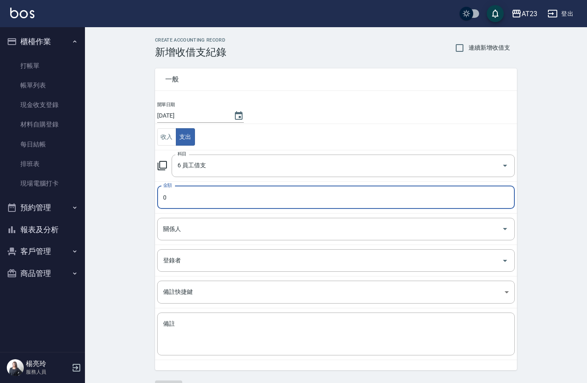
click at [178, 191] on input "0" at bounding box center [335, 197] width 357 height 23
type input "2000"
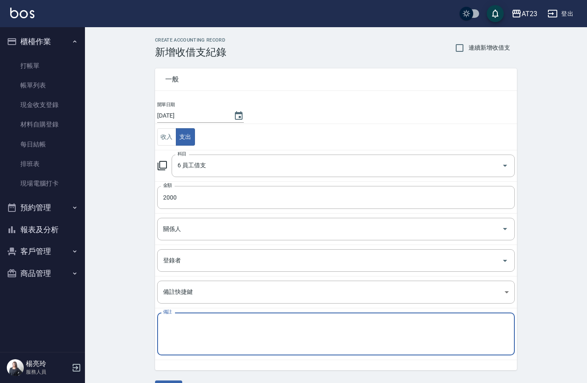
click at [183, 320] on textarea "備註" at bounding box center [336, 334] width 346 height 29
click at [180, 322] on textarea "[PERSON_NAME]界之2000" at bounding box center [336, 334] width 346 height 29
type textarea "[PERSON_NAME]借之2000"
click at [183, 191] on input "2000" at bounding box center [335, 197] width 357 height 23
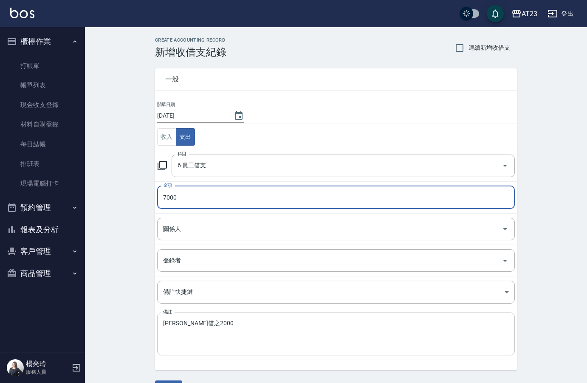
type input "7000"
click at [212, 324] on textarea "[PERSON_NAME]借之2000" at bounding box center [336, 334] width 346 height 29
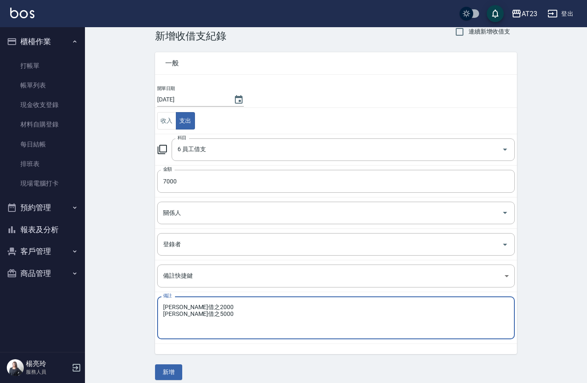
scroll to position [23, 0]
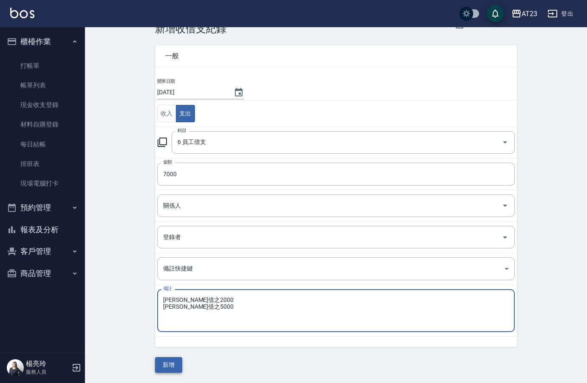
type textarea "[PERSON_NAME]借之2000 [PERSON_NAME]借之5000"
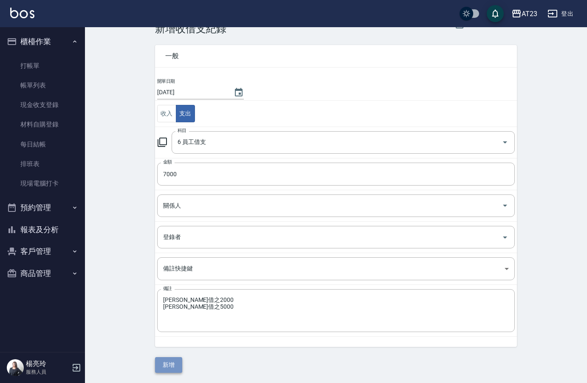
click at [178, 367] on button "新增" at bounding box center [168, 365] width 27 height 16
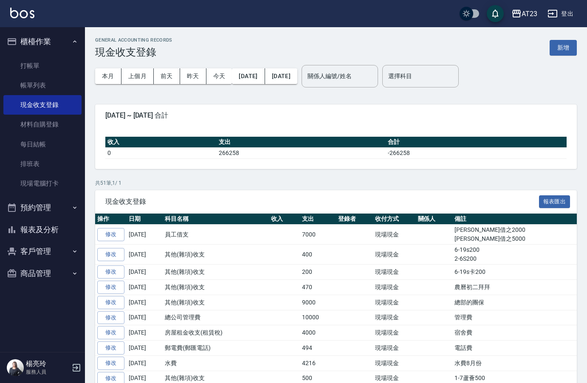
click at [47, 229] on button "報表及分析" at bounding box center [42, 230] width 78 height 22
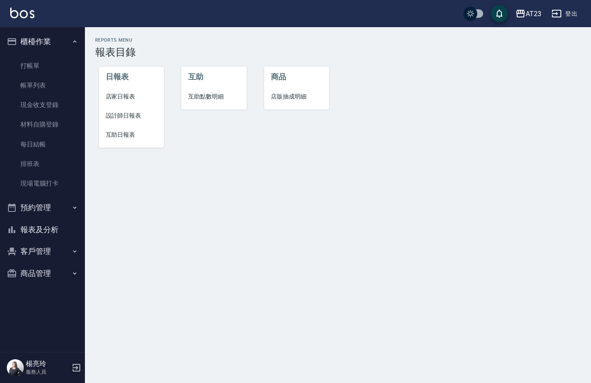
click at [123, 99] on span "店家日報表" at bounding box center [132, 96] width 52 height 9
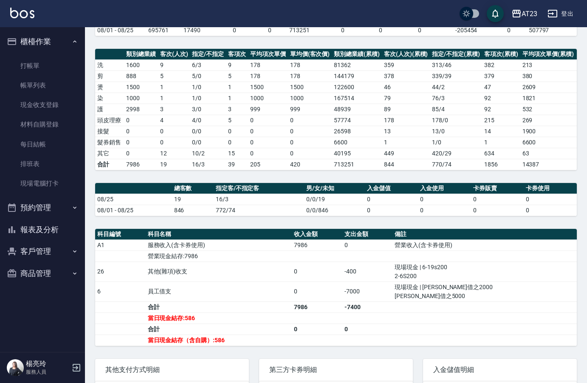
scroll to position [8, 0]
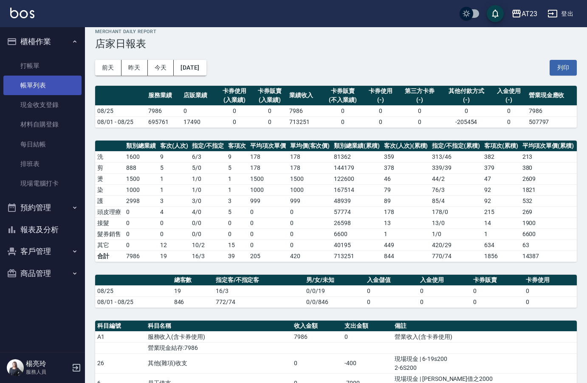
click at [42, 85] on link "帳單列表" at bounding box center [42, 86] width 78 height 20
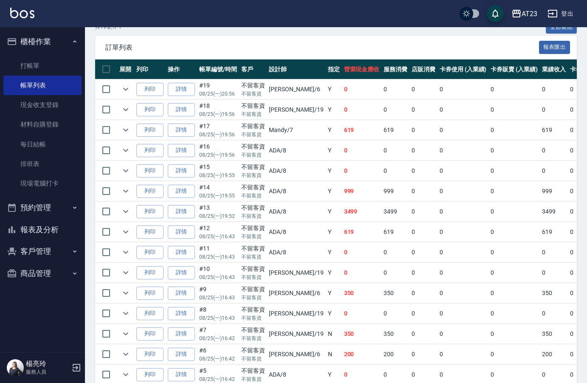
scroll to position [199, 0]
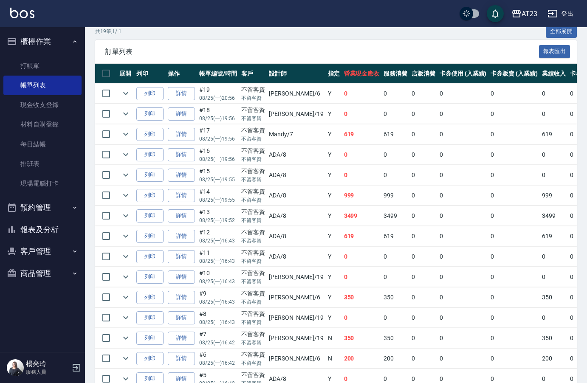
click at [60, 246] on button "客戶管理" at bounding box center [42, 251] width 78 height 22
click at [61, 225] on button "報表及分析" at bounding box center [42, 230] width 78 height 22
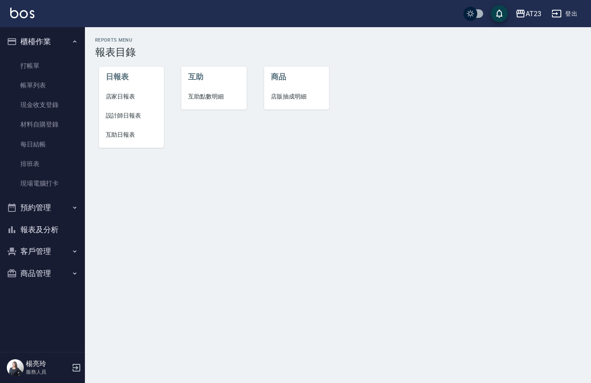
click at [136, 98] on span "店家日報表" at bounding box center [132, 96] width 52 height 9
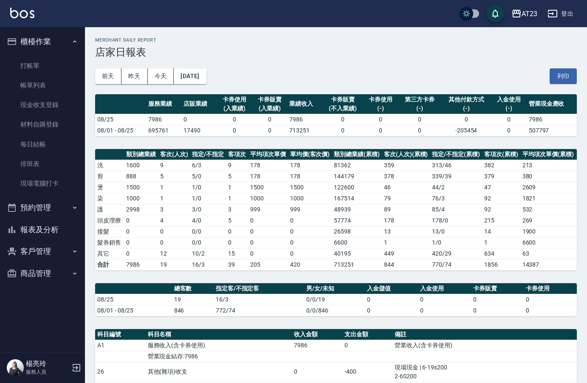
drag, startPoint x: 563, startPoint y: 81, endPoint x: 61, endPoint y: 340, distance: 565.7
click at [563, 81] on button "列印" at bounding box center [562, 76] width 27 height 16
click at [57, 230] on button "報表及分析" at bounding box center [42, 230] width 78 height 22
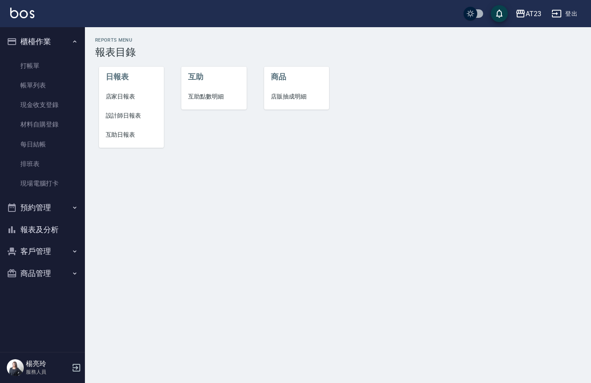
click at [129, 113] on span "設計師日報表" at bounding box center [132, 115] width 52 height 9
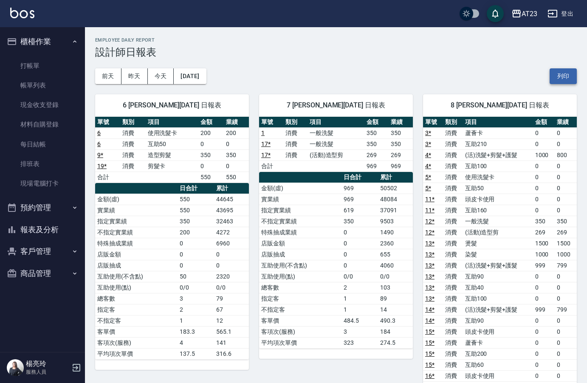
click at [565, 74] on button "列印" at bounding box center [562, 76] width 27 height 16
click at [53, 225] on button "報表及分析" at bounding box center [42, 230] width 78 height 22
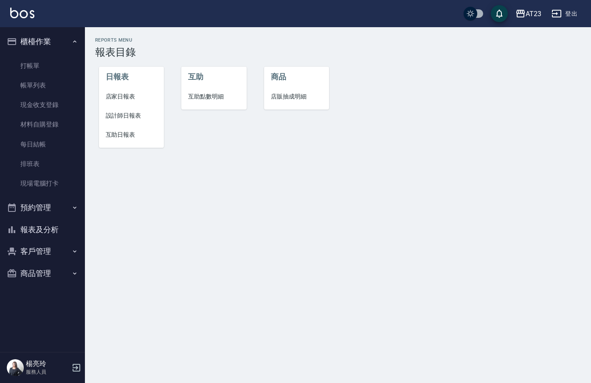
click at [116, 137] on span "互助日報表" at bounding box center [132, 134] width 52 height 9
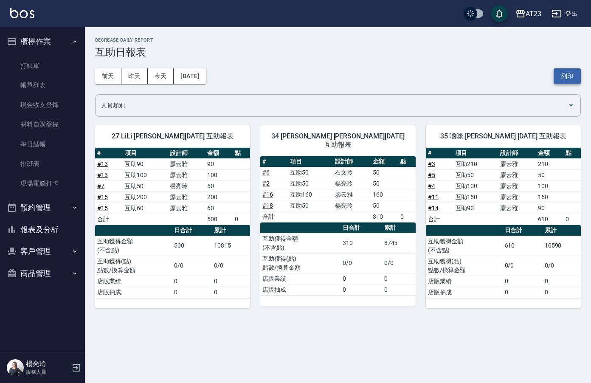
click at [572, 74] on button "列印" at bounding box center [567, 76] width 27 height 16
click at [55, 236] on button "報表及分析" at bounding box center [42, 230] width 78 height 22
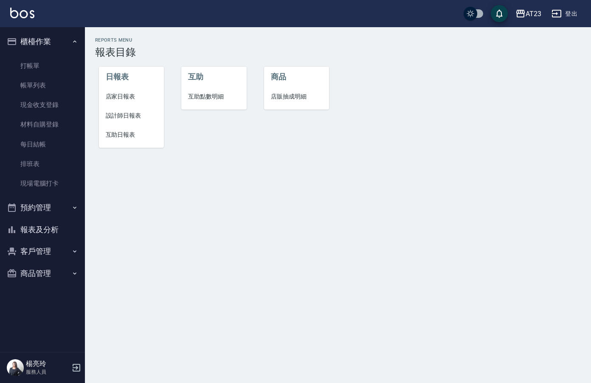
click at [130, 99] on span "店家日報表" at bounding box center [132, 96] width 52 height 9
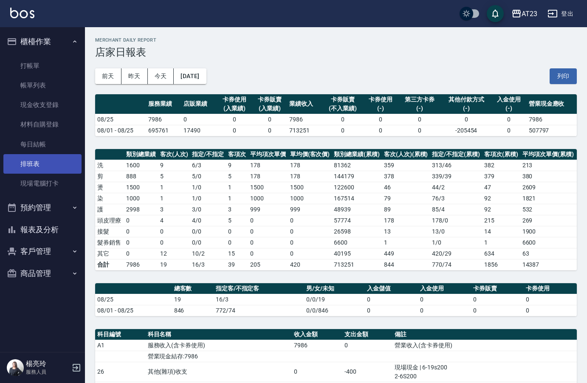
click at [41, 167] on link "排班表" at bounding box center [42, 164] width 78 height 20
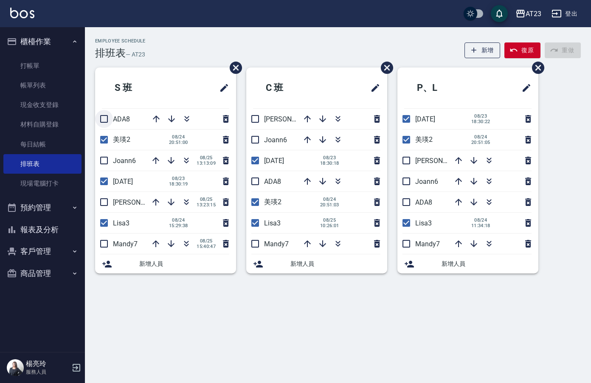
click at [103, 121] on input "checkbox" at bounding box center [104, 119] width 18 height 18
checkbox input "true"
click at [98, 160] on input "checkbox" at bounding box center [104, 161] width 18 height 18
checkbox input "true"
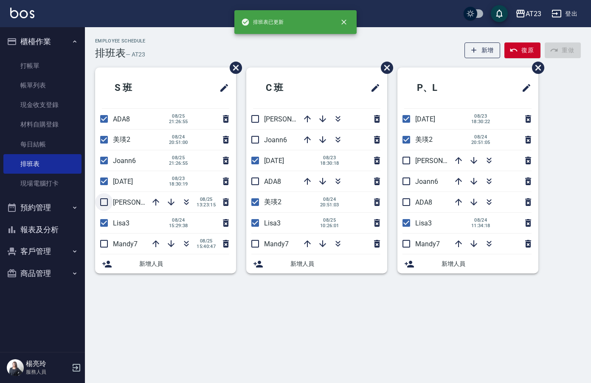
click at [99, 199] on input "checkbox" at bounding box center [104, 202] width 18 height 18
checkbox input "true"
click at [103, 248] on input "checkbox" at bounding box center [104, 244] width 18 height 18
checkbox input "true"
click at [250, 239] on input "checkbox" at bounding box center [255, 244] width 18 height 18
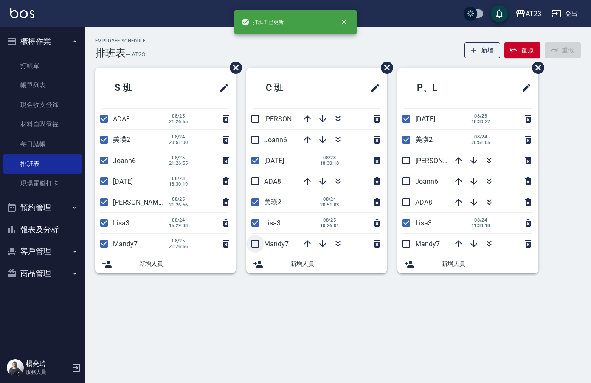
checkbox input "true"
click at [255, 182] on input "checkbox" at bounding box center [255, 181] width 18 height 18
checkbox input "true"
click at [252, 141] on input "checkbox" at bounding box center [255, 140] width 18 height 18
checkbox input "true"
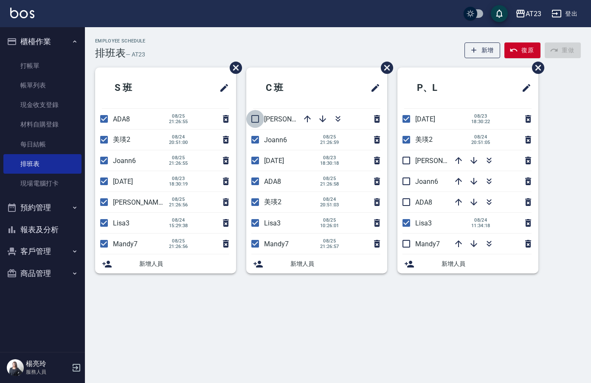
click at [254, 120] on input "checkbox" at bounding box center [255, 119] width 18 height 18
checkbox input "true"
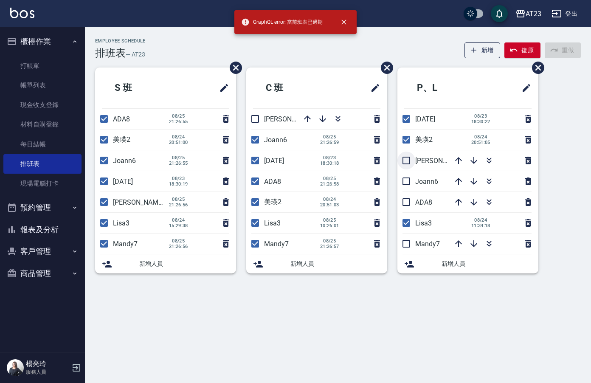
click at [404, 158] on input "checkbox" at bounding box center [406, 161] width 18 height 18
checkbox input "true"
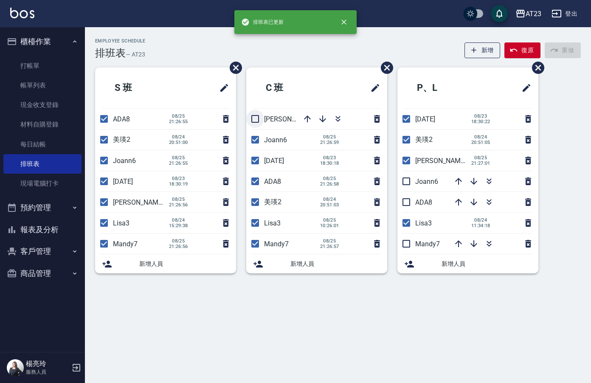
click at [257, 118] on input "checkbox" at bounding box center [255, 119] width 18 height 18
checkbox input "true"
click at [405, 183] on input "checkbox" at bounding box center [406, 181] width 18 height 18
checkbox input "true"
drag, startPoint x: 408, startPoint y: 202, endPoint x: 407, endPoint y: 217, distance: 15.3
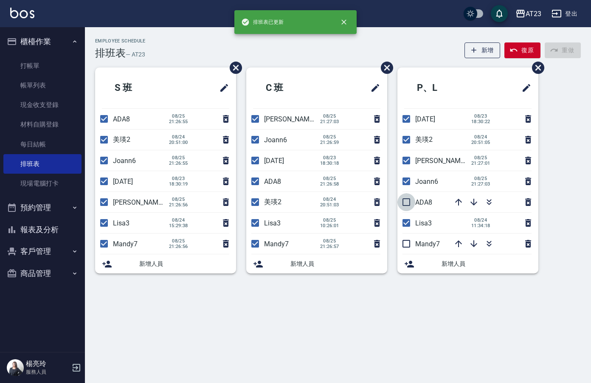
click at [408, 205] on input "checkbox" at bounding box center [406, 202] width 18 height 18
checkbox input "true"
click at [403, 245] on input "checkbox" at bounding box center [406, 244] width 18 height 18
checkbox input "true"
